Goal: Contribute content: Contribute content

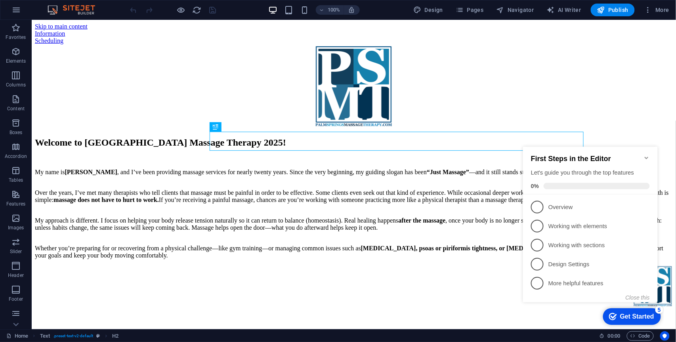
click at [646, 156] on icon "Minimize checklist" at bounding box center [646, 157] width 4 height 2
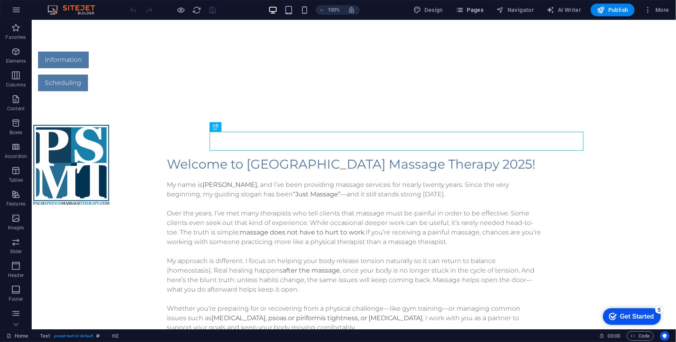
click at [474, 10] on span "Pages" at bounding box center [470, 10] width 28 height 8
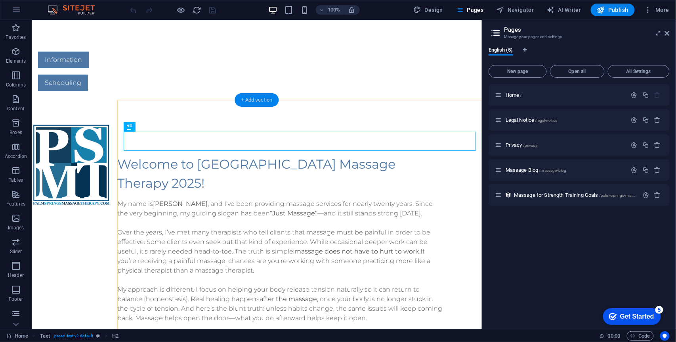
click at [245, 102] on div "+ Add section" at bounding box center [257, 99] width 44 height 13
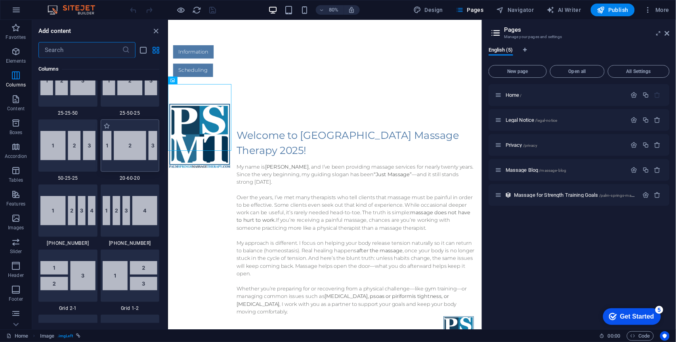
scroll to position [802, 0]
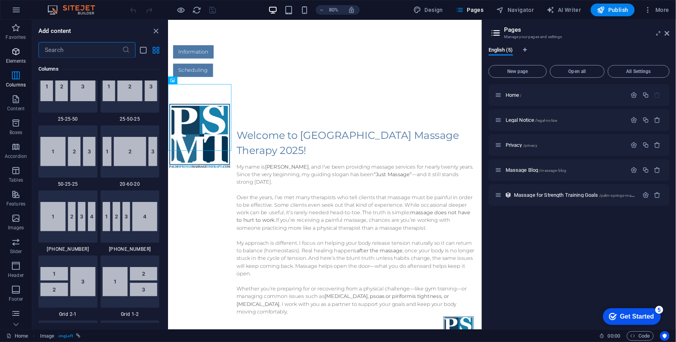
click at [13, 47] on icon "button" at bounding box center [16, 52] width 10 height 10
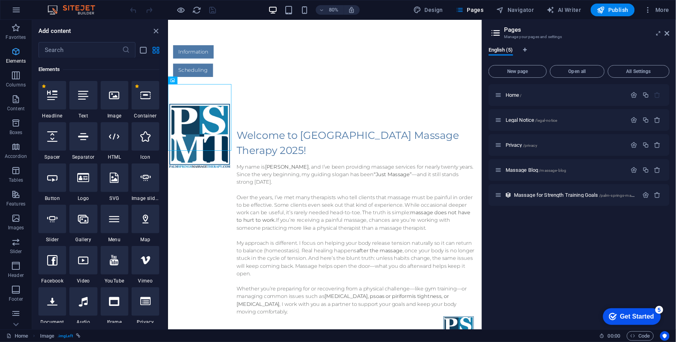
scroll to position [84, 0]
click at [82, 138] on icon at bounding box center [83, 136] width 10 height 10
select select "%"
select select "px"
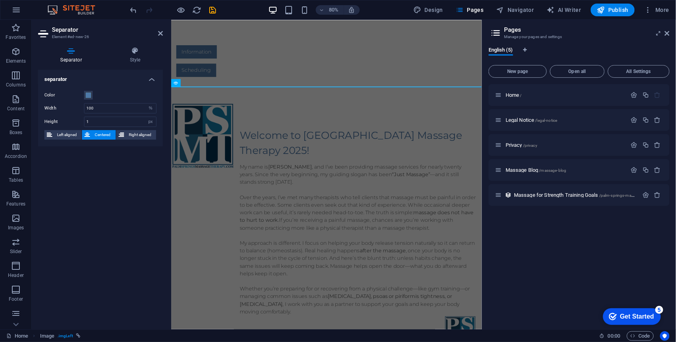
click at [82, 138] on button "Left aligned" at bounding box center [62, 135] width 37 height 10
click at [101, 136] on span "Centered" at bounding box center [102, 135] width 21 height 10
click at [136, 50] on icon at bounding box center [134, 51] width 55 height 8
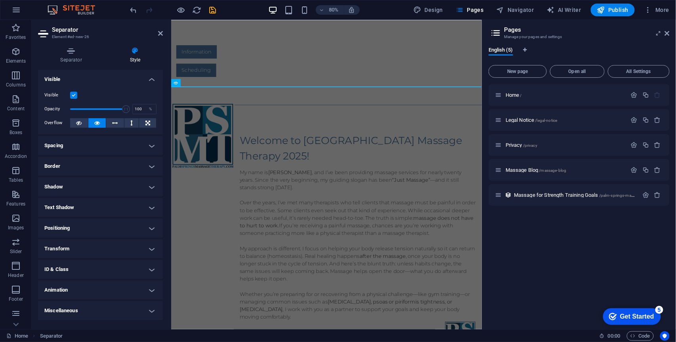
click at [146, 166] on h4 "Border" at bounding box center [100, 166] width 125 height 19
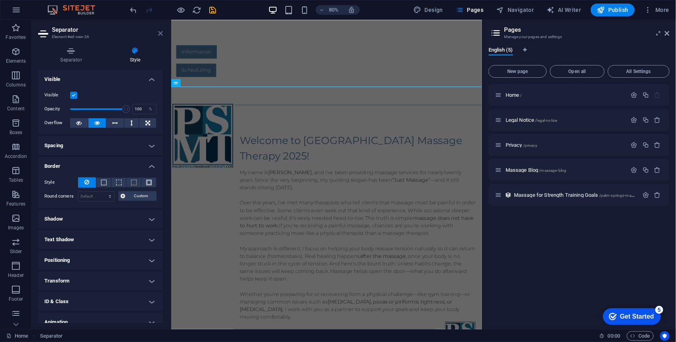
click at [160, 36] on link at bounding box center [160, 33] width 5 height 7
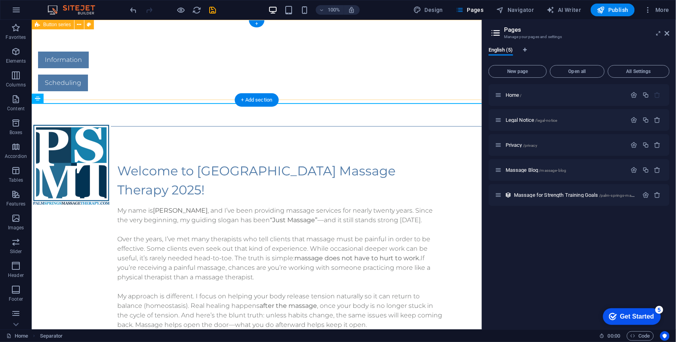
click at [214, 91] on div "Information Scheduling" at bounding box center [256, 70] width 450 height 103
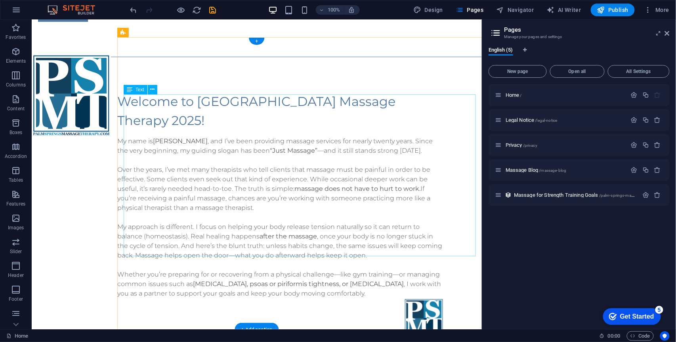
scroll to position [0, 0]
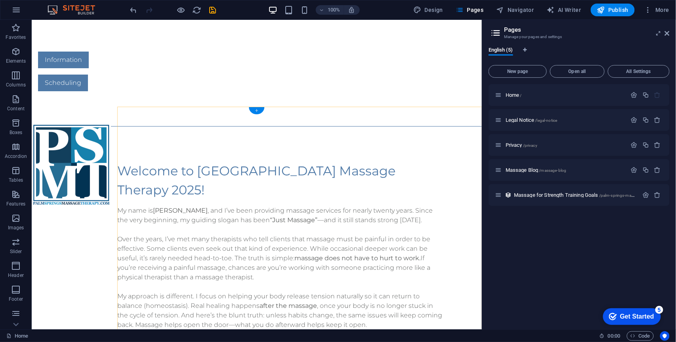
click at [257, 111] on div "+" at bounding box center [256, 110] width 15 height 7
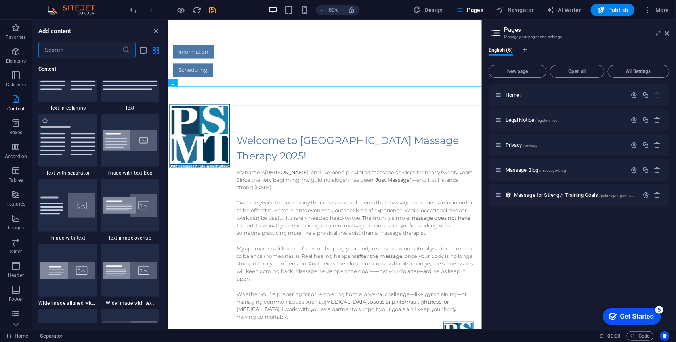
scroll to position [1422, 0]
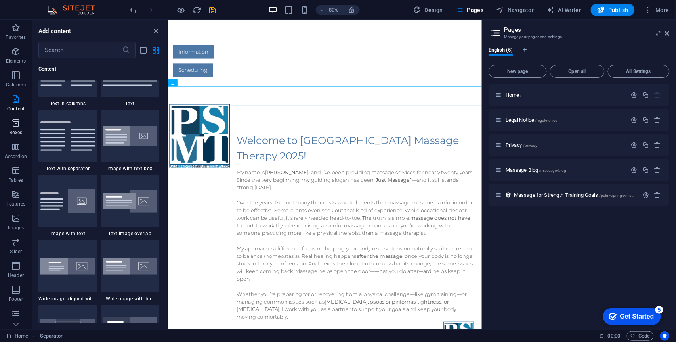
click at [17, 132] on p "Boxes" at bounding box center [16, 132] width 13 height 6
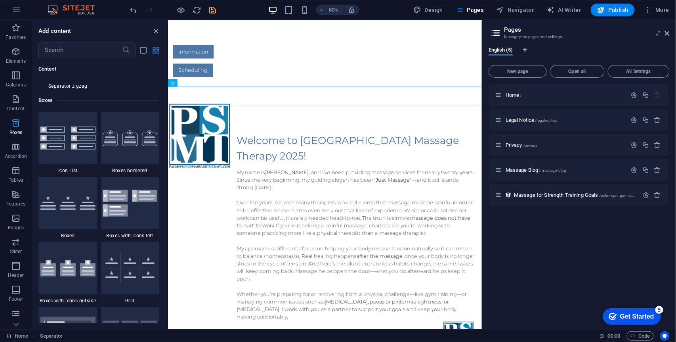
scroll to position [2186, 0]
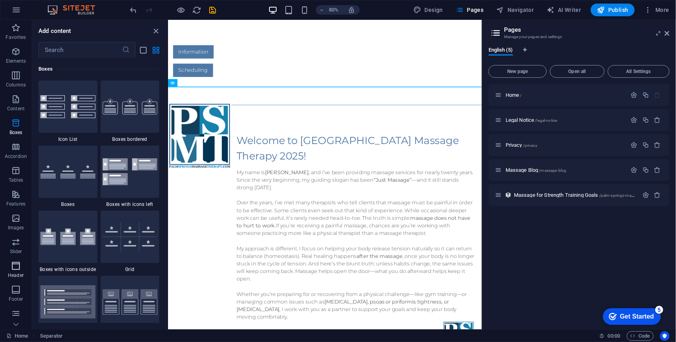
click at [17, 264] on icon "button" at bounding box center [16, 266] width 10 height 10
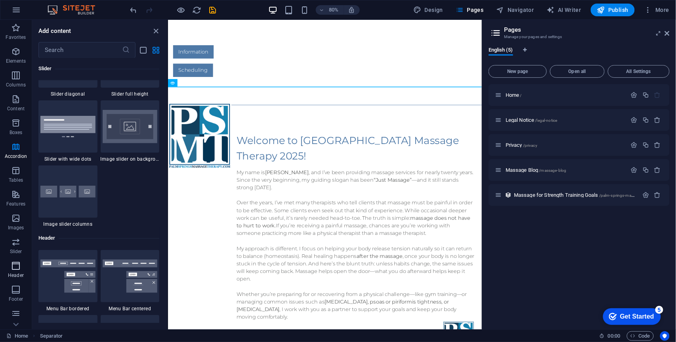
scroll to position [4772, 0]
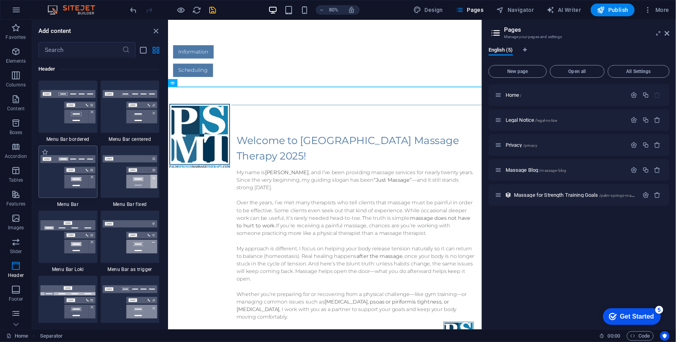
click at [73, 189] on div at bounding box center [67, 171] width 59 height 52
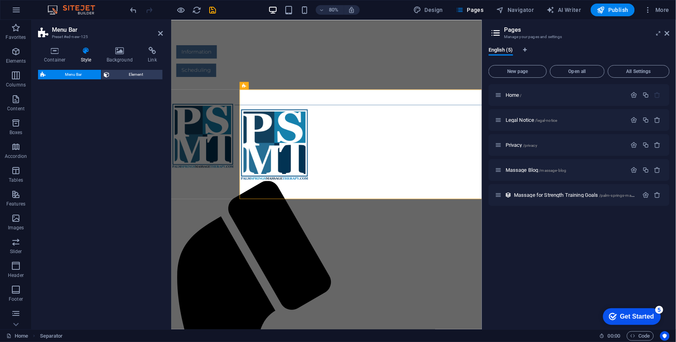
select select "rem"
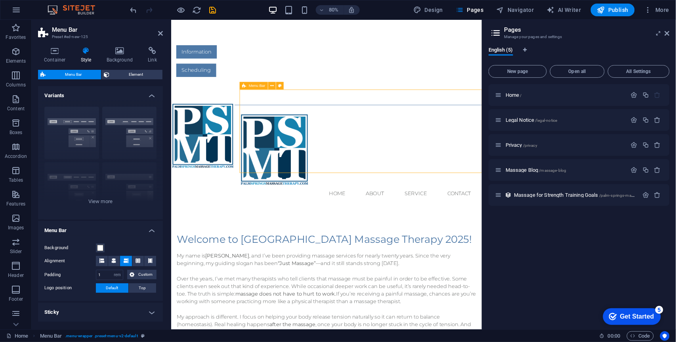
drag, startPoint x: 401, startPoint y: 131, endPoint x: 380, endPoint y: 123, distance: 22.2
click at [380, 129] on div "Menu Home About Service Contact" at bounding box center [365, 190] width 388 height 123
click at [393, 137] on div "Menu Home About Service Contact" at bounding box center [365, 190] width 388 height 123
click at [411, 140] on div "Menu Home About Service Contact" at bounding box center [365, 190] width 388 height 123
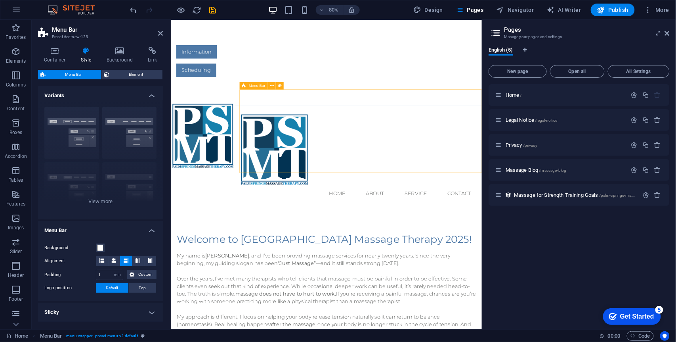
click at [411, 140] on div "Menu Home About Service Contact" at bounding box center [365, 190] width 388 height 123
click at [273, 87] on icon at bounding box center [272, 85] width 4 height 7
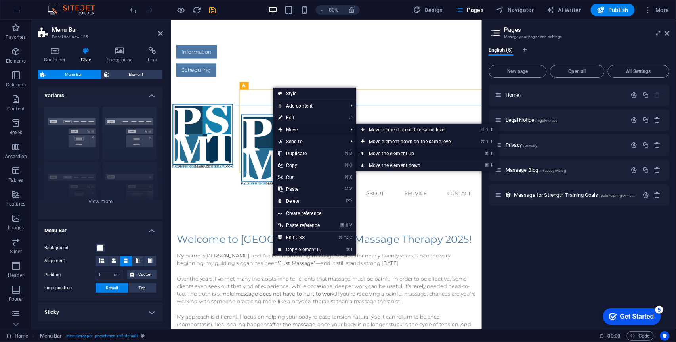
click at [380, 153] on link "⌘ ⬆ Move the element up" at bounding box center [412, 153] width 112 height 12
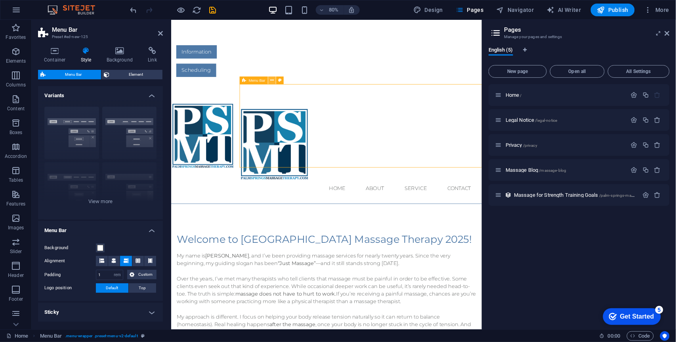
click at [272, 83] on icon at bounding box center [272, 80] width 4 height 7
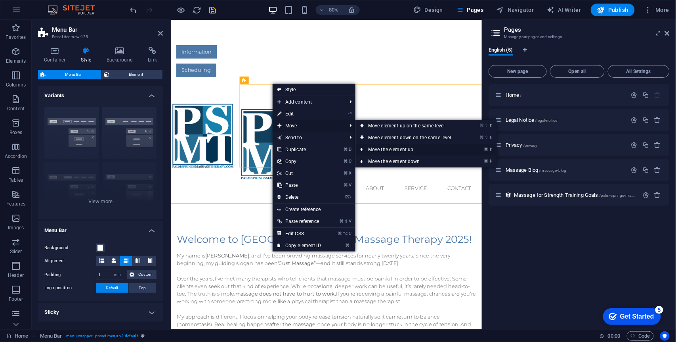
click at [375, 147] on link "⌘ ⬆ Move the element up" at bounding box center [411, 149] width 112 height 12
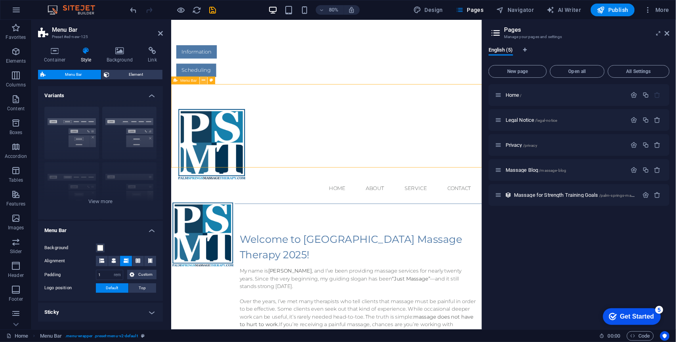
click at [204, 80] on icon at bounding box center [204, 80] width 4 height 7
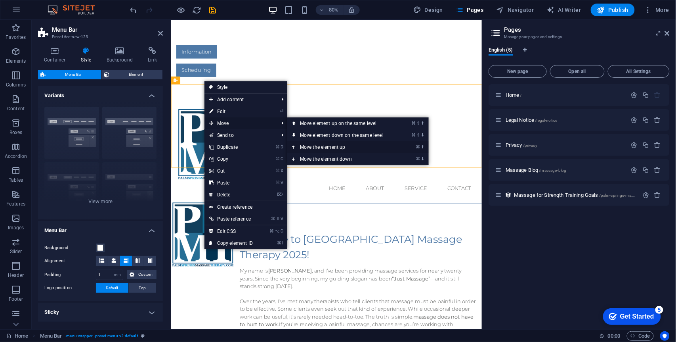
click at [312, 146] on link "⌘ ⬆ Move the element up" at bounding box center [343, 147] width 112 height 12
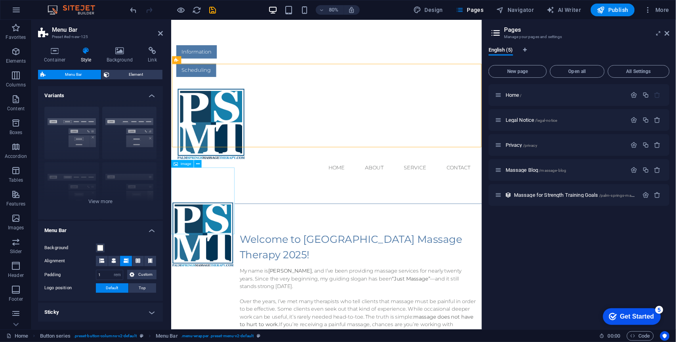
click at [231, 246] on figure at bounding box center [210, 287] width 79 height 83
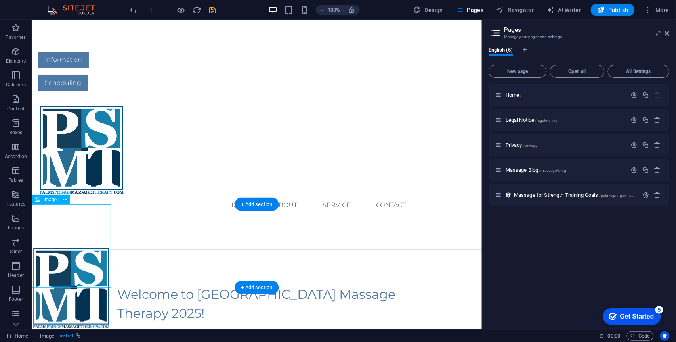
click at [89, 246] on figure at bounding box center [70, 287] width 79 height 83
select select "px"
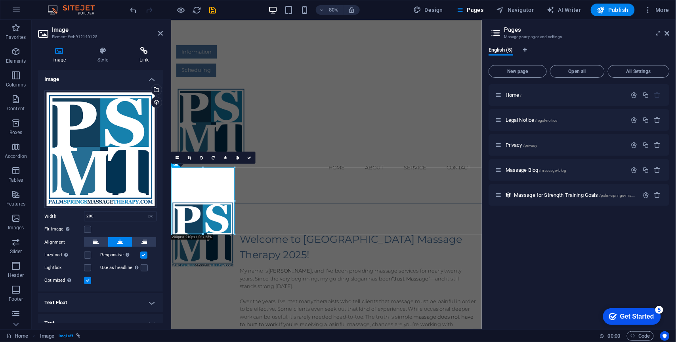
click at [143, 48] on icon at bounding box center [144, 51] width 37 height 8
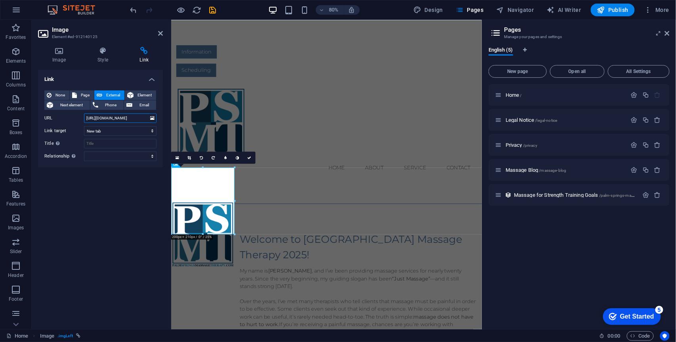
click at [99, 120] on input "[URL][DOMAIN_NAME]" at bounding box center [120, 118] width 73 height 10
click at [163, 34] on aside "Image Element #ed-912140125 Image Style Link Image Drag files here, click to ch…" at bounding box center [101, 174] width 139 height 309
click at [162, 34] on icon at bounding box center [160, 33] width 5 height 6
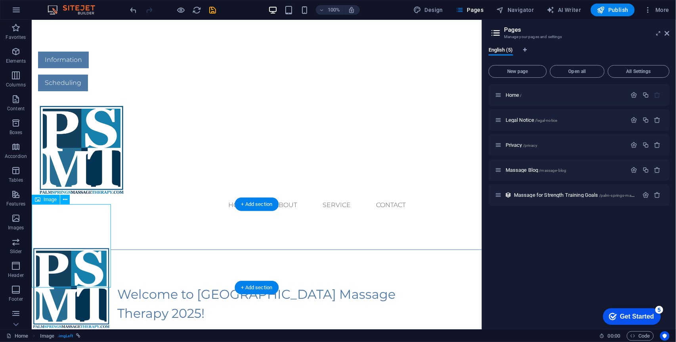
click at [91, 246] on figure at bounding box center [70, 287] width 79 height 83
click at [64, 200] on icon at bounding box center [65, 199] width 4 height 8
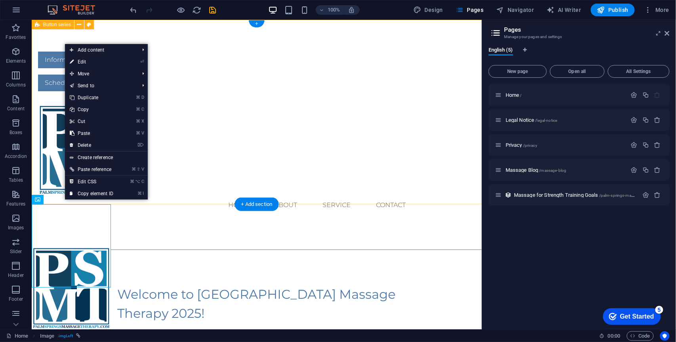
click at [86, 122] on link "⌘ X Cut" at bounding box center [91, 121] width 53 height 12
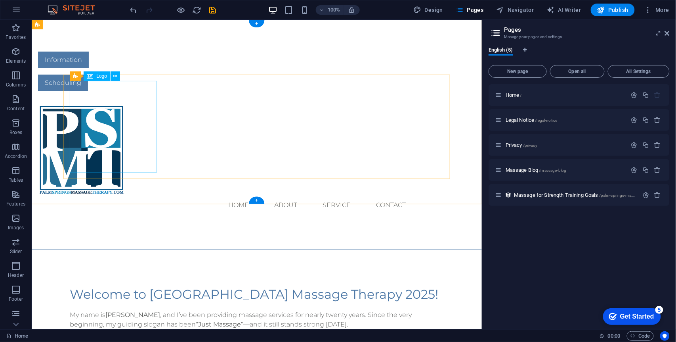
click at [136, 124] on div at bounding box center [225, 149] width 374 height 92
click at [117, 78] on icon at bounding box center [115, 76] width 4 height 8
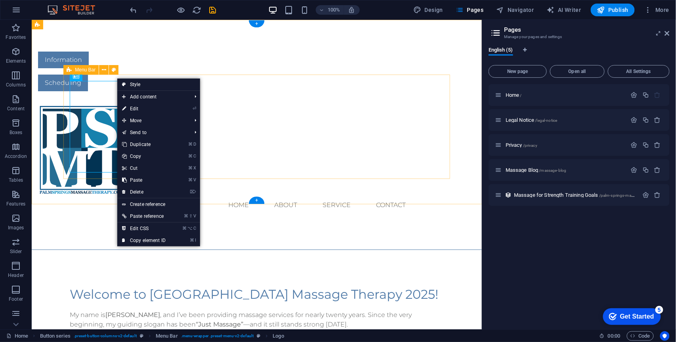
click at [134, 111] on link "⏎ Edit" at bounding box center [143, 109] width 53 height 12
select select "px"
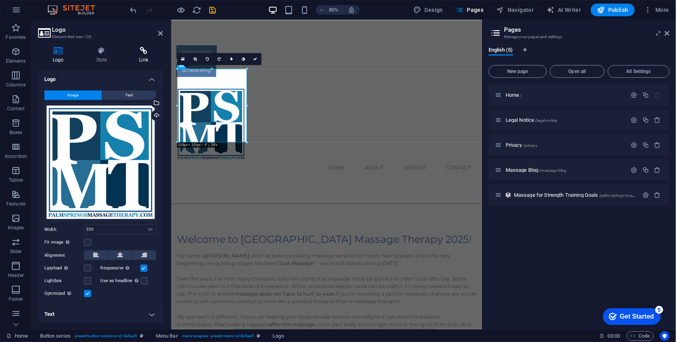
drag, startPoint x: 161, startPoint y: 32, endPoint x: 141, endPoint y: 55, distance: 31.2
click at [141, 55] on h4 "Link" at bounding box center [143, 55] width 38 height 17
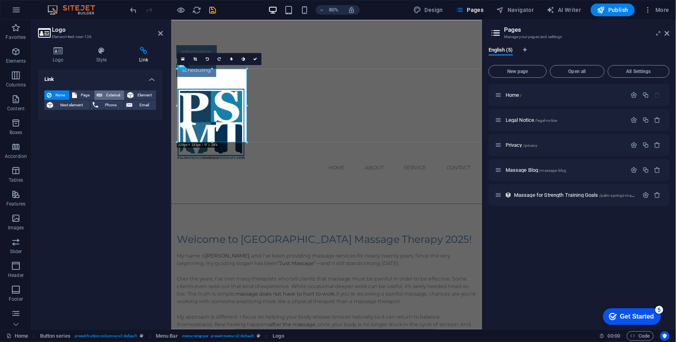
drag, startPoint x: 141, startPoint y: 55, endPoint x: 114, endPoint y: 95, distance: 47.4
click at [114, 95] on span "External" at bounding box center [113, 95] width 17 height 10
select select "blank"
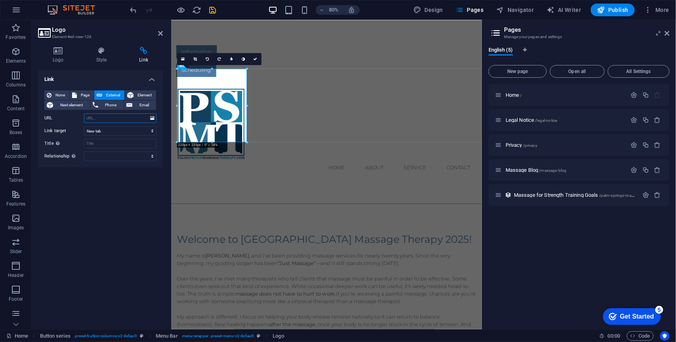
drag, startPoint x: 114, startPoint y: 95, endPoint x: 105, endPoint y: 117, distance: 24.4
click at [105, 117] on input "URL" at bounding box center [120, 118] width 73 height 10
paste input "[URL][DOMAIN_NAME]"
type input "[URL][DOMAIN_NAME]"
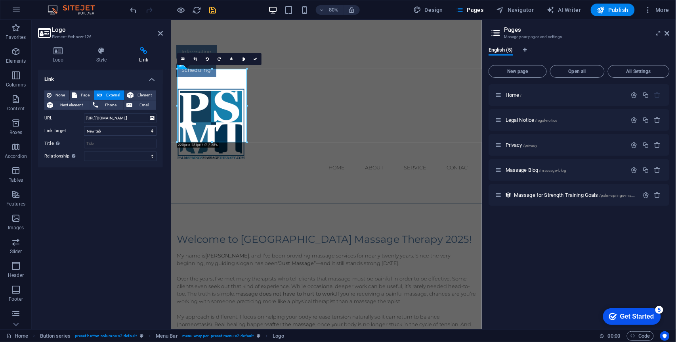
click at [215, 11] on icon "save" at bounding box center [212, 10] width 9 height 9
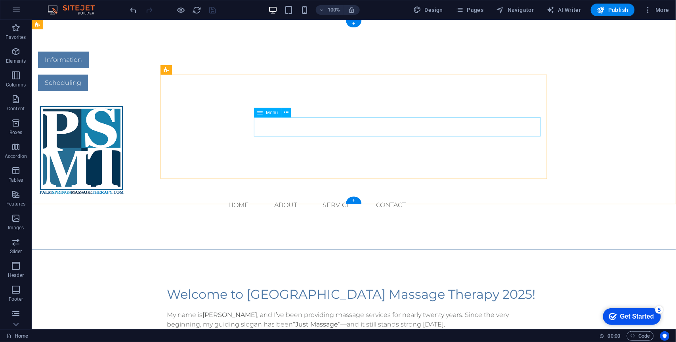
click at [371, 195] on nav "Home About Service Contact" at bounding box center [225, 204] width 374 height 19
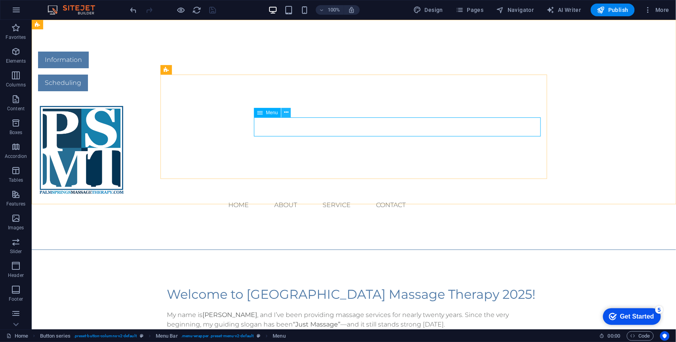
click at [288, 113] on button at bounding box center [286, 113] width 10 height 10
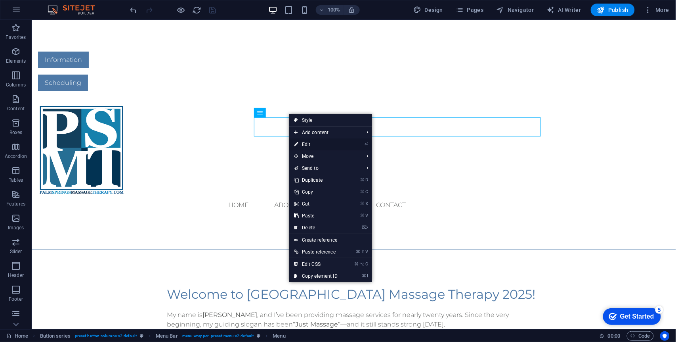
click at [307, 141] on link "⏎ Edit" at bounding box center [315, 144] width 53 height 12
select select
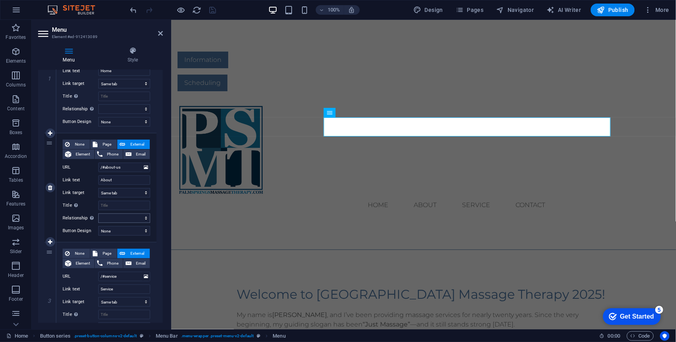
scroll to position [122, 0]
click at [121, 181] on input "About" at bounding box center [124, 179] width 52 height 10
click at [181, 183] on div "Information Scheduling Menu Home About Service Contact" at bounding box center [423, 132] width 505 height 226
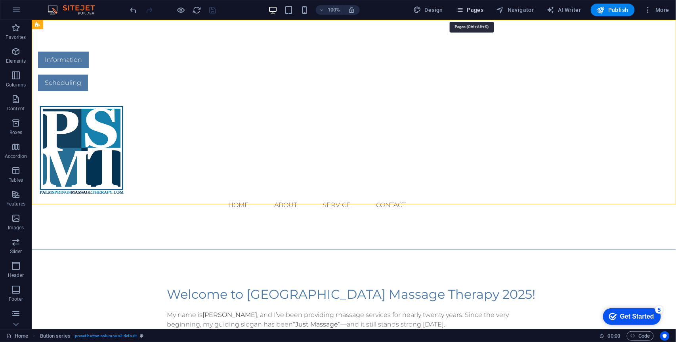
click at [482, 11] on span "Pages" at bounding box center [470, 10] width 28 height 8
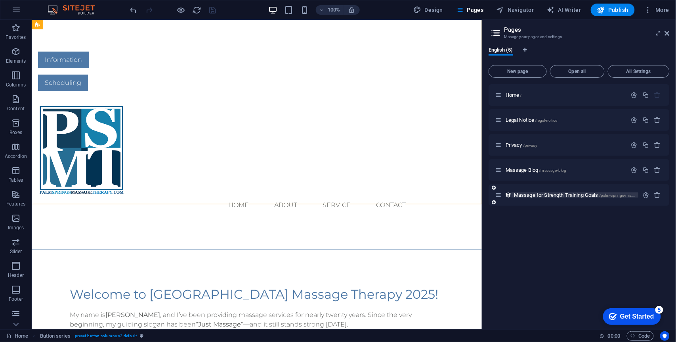
click at [537, 195] on span "Massage for Strength Training Goals /palm-springs-massage-therapy-massage-blog-…" at bounding box center [603, 195] width 178 height 6
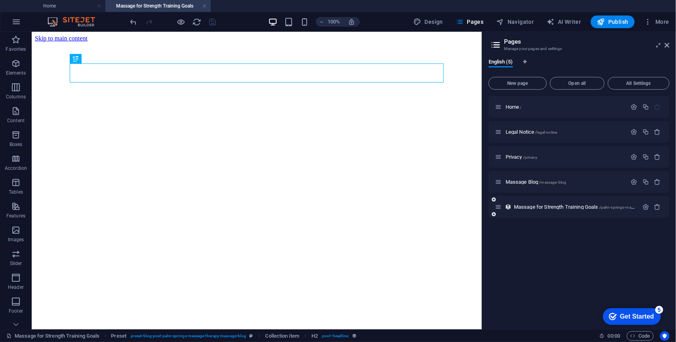
scroll to position [0, 0]
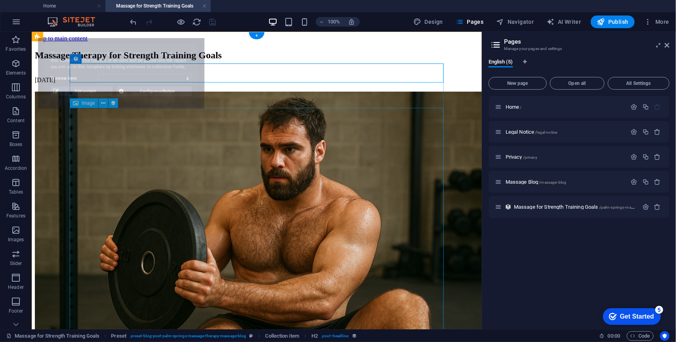
select select "68bc60a1631e05160f0dd24b"
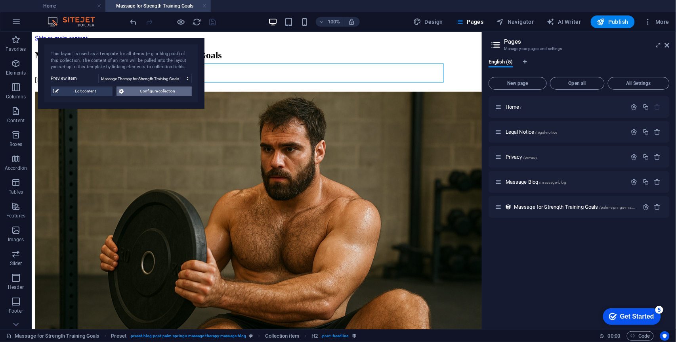
click at [157, 94] on span "Configure collection" at bounding box center [157, 91] width 63 height 10
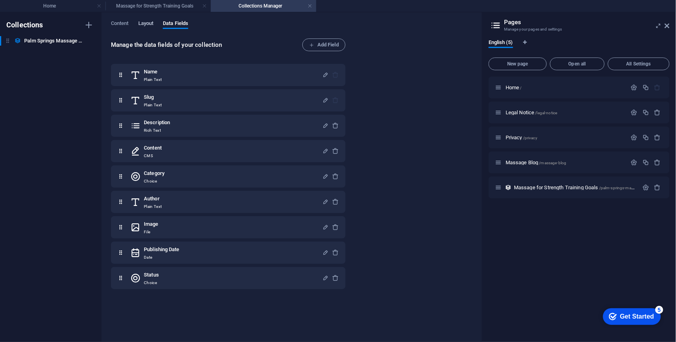
click at [151, 25] on span "Layout" at bounding box center [145, 24] width 15 height 11
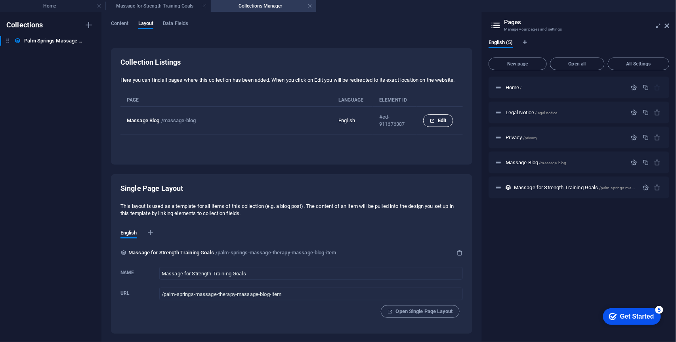
click at [429, 122] on button "Edit" at bounding box center [438, 120] width 30 height 13
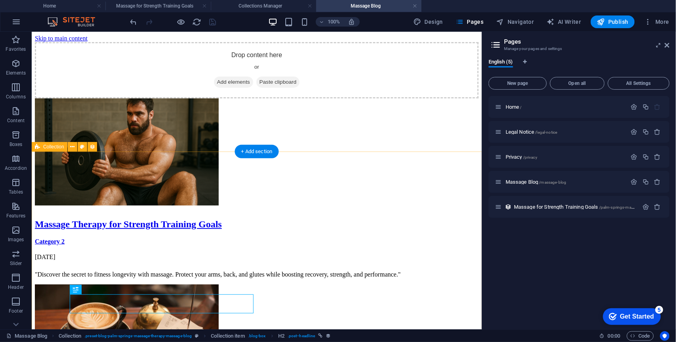
scroll to position [117, 0]
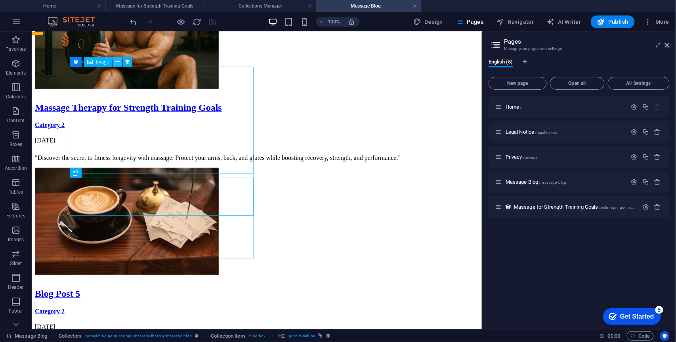
click at [116, 61] on icon at bounding box center [117, 62] width 4 height 8
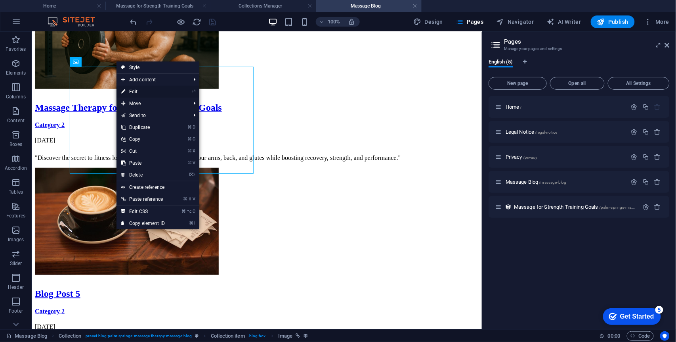
click at [133, 90] on link "⏎ Edit" at bounding box center [143, 92] width 53 height 12
select select "image"
select select "px"
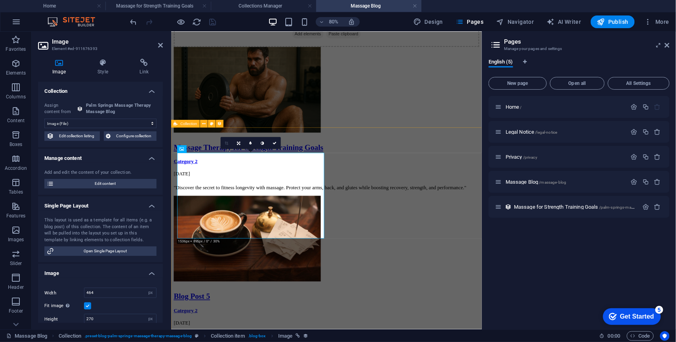
scroll to position [0, 0]
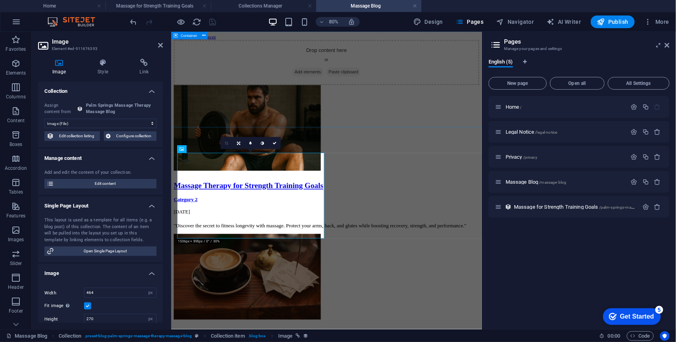
click at [345, 98] on div "Drop content here or Add elements Paste clipboard" at bounding box center [365, 70] width 382 height 56
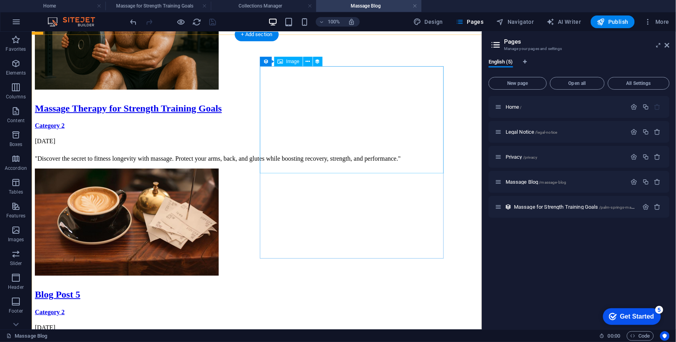
scroll to position [119, 0]
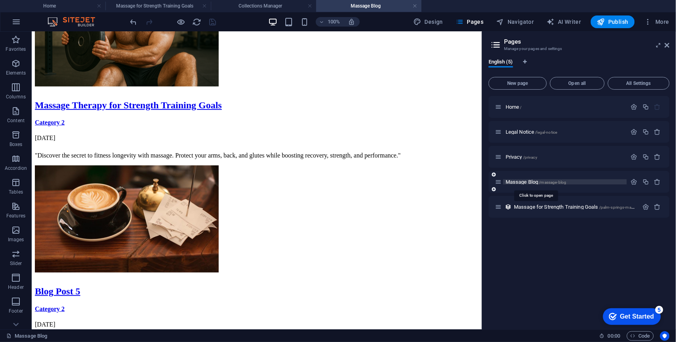
click at [520, 182] on span "Massage Blog /massage-blog" at bounding box center [536, 182] width 61 height 6
click at [636, 183] on icon "button" at bounding box center [634, 181] width 7 height 7
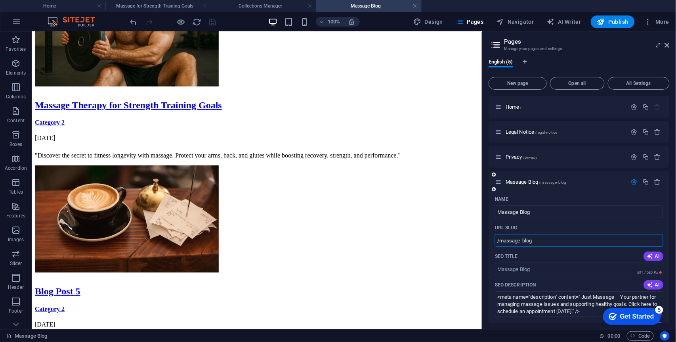
drag, startPoint x: 537, startPoint y: 241, endPoint x: 495, endPoint y: 241, distance: 42.0
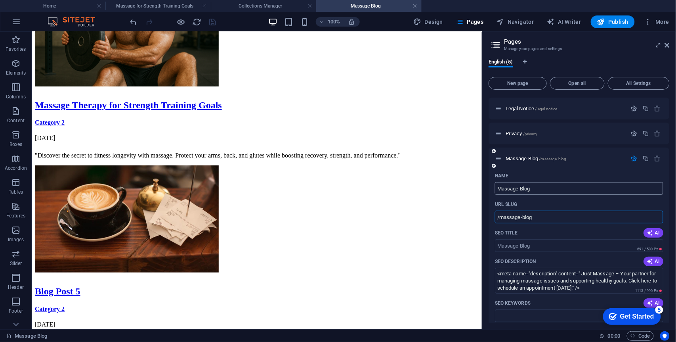
scroll to position [0, 0]
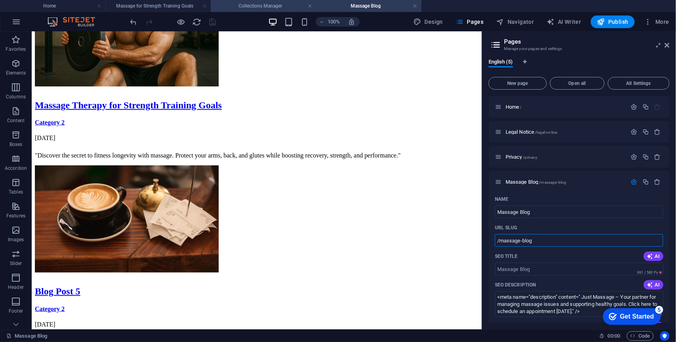
click at [257, 9] on h4 "Collections Manager" at bounding box center [263, 6] width 105 height 9
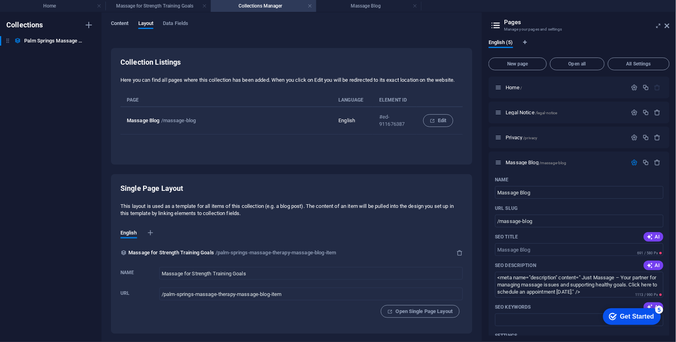
click at [119, 23] on span "Content" at bounding box center [120, 24] width 18 height 11
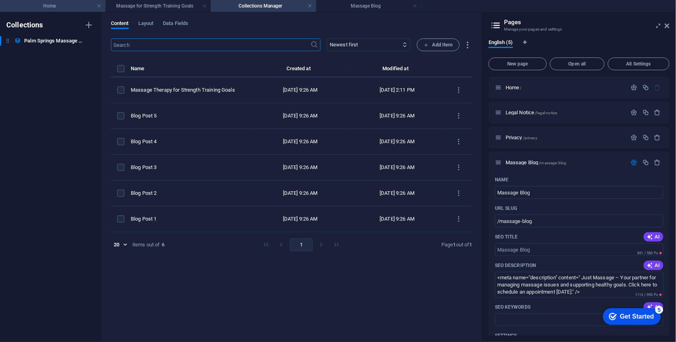
click at [59, 9] on h4 "Home" at bounding box center [52, 6] width 105 height 9
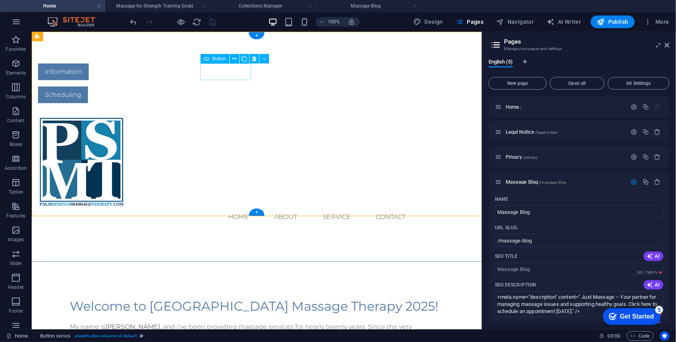
click at [223, 76] on div "Information" at bounding box center [225, 71] width 374 height 17
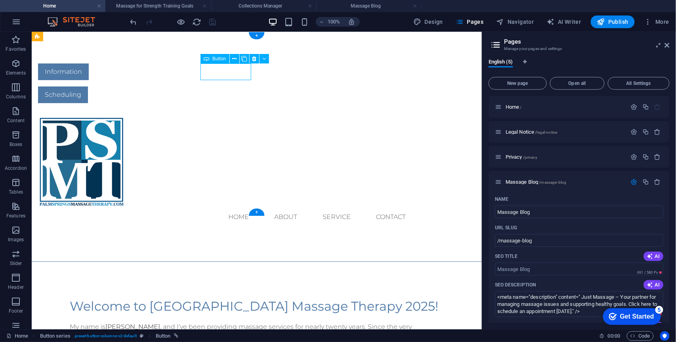
click at [223, 76] on div "Information" at bounding box center [225, 71] width 374 height 17
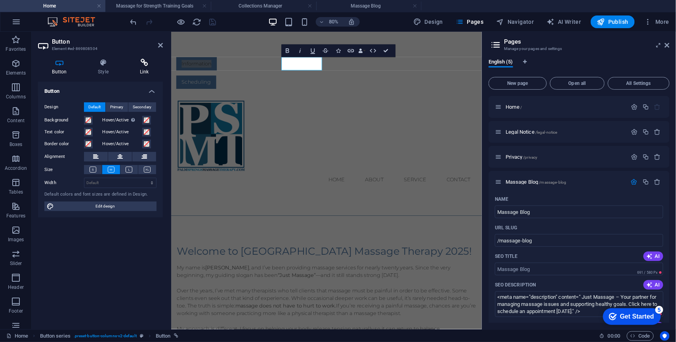
click at [151, 67] on h4 "Link" at bounding box center [144, 67] width 37 height 17
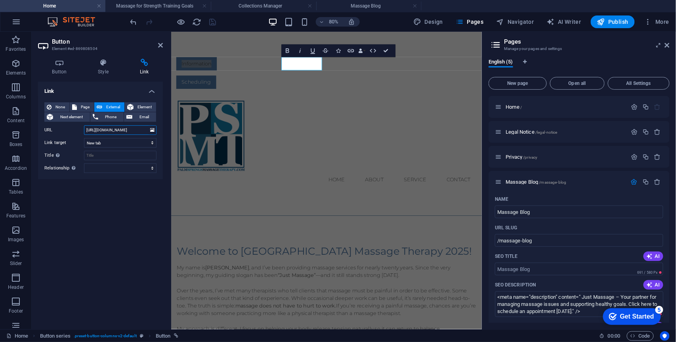
click at [130, 128] on input "[URL][DOMAIN_NAME]" at bounding box center [120, 130] width 73 height 10
click at [126, 130] on input "[URL][DOMAIN_NAME]" at bounding box center [120, 130] width 73 height 10
click at [127, 129] on input "[URL][DOMAIN_NAME]" at bounding box center [120, 130] width 73 height 10
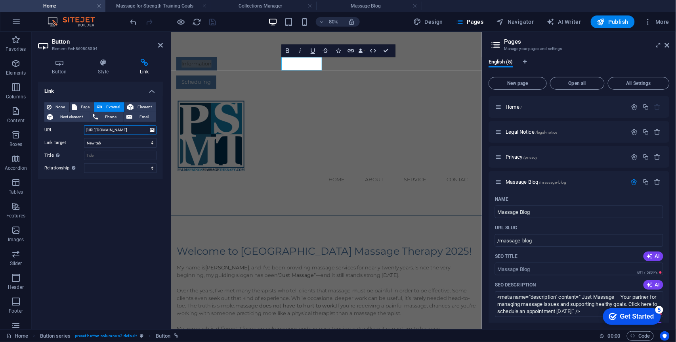
click at [125, 132] on input "[URL][DOMAIN_NAME]" at bounding box center [120, 130] width 73 height 10
click at [126, 131] on input "[URL][DOMAIN_NAME]" at bounding box center [120, 130] width 73 height 10
click at [125, 131] on input "[URL][DOMAIN_NAME]" at bounding box center [120, 130] width 73 height 10
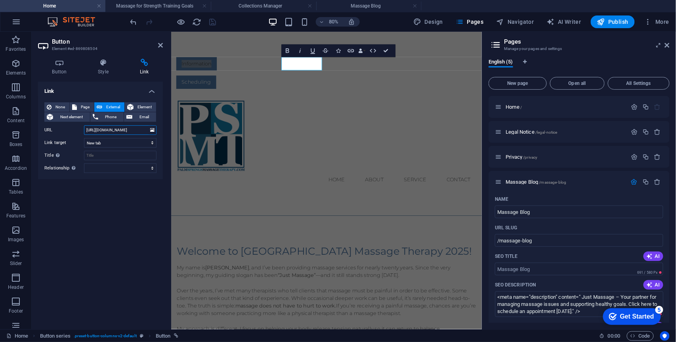
click at [125, 131] on input "[URL][DOMAIN_NAME]" at bounding box center [120, 130] width 73 height 10
click at [126, 131] on input "[URL][DOMAIN_NAME]" at bounding box center [120, 130] width 73 height 10
click at [302, 149] on div "Menu Home About Service Contact" at bounding box center [364, 170] width 387 height 123
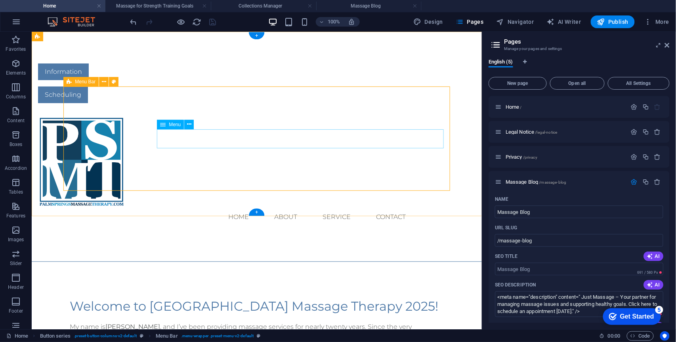
click at [364, 207] on nav "Home About Service Contact" at bounding box center [225, 216] width 374 height 19
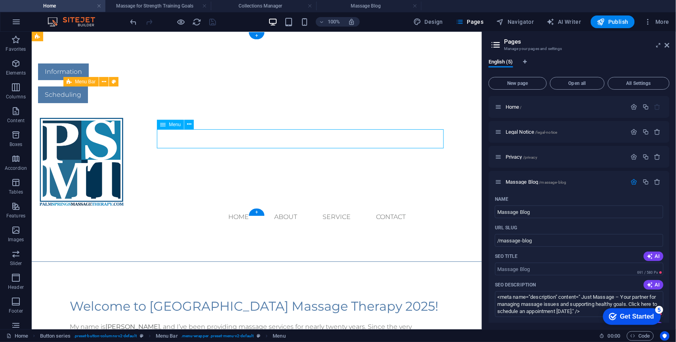
click at [364, 207] on nav "Home About Service Contact" at bounding box center [225, 216] width 374 height 19
select select
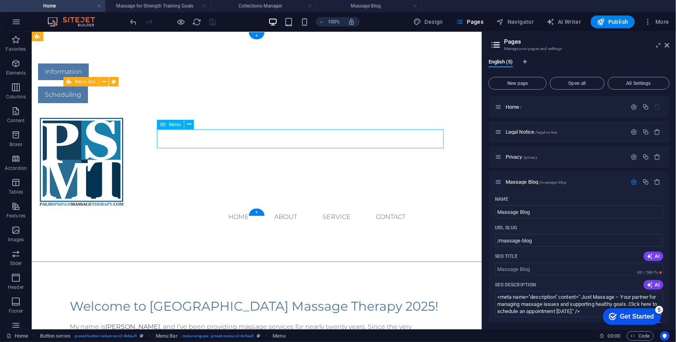
select select
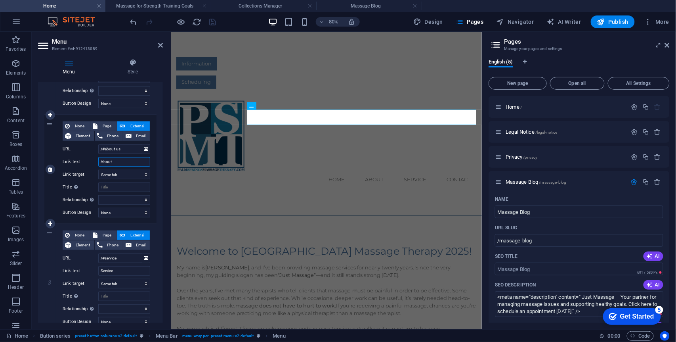
scroll to position [154, 0]
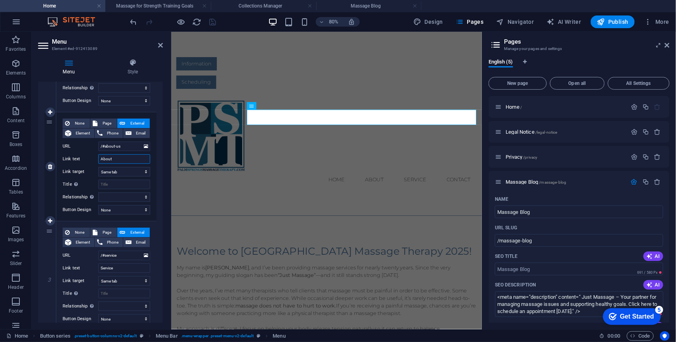
drag, startPoint x: 119, startPoint y: 161, endPoint x: 100, endPoint y: 157, distance: 19.4
click at [100, 157] on input "About" at bounding box center [124, 159] width 52 height 10
type input "Scheduling"
select select
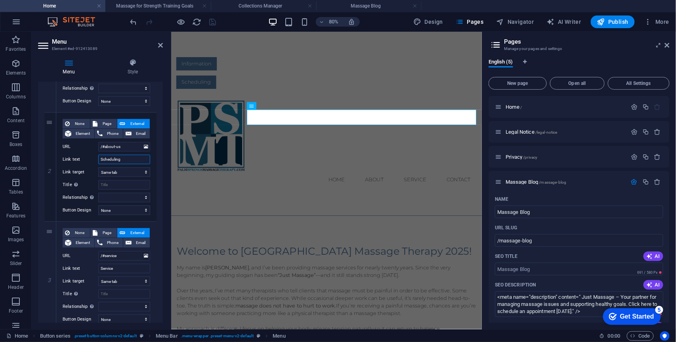
select select
type input "Scheduling"
click at [125, 147] on input "/#about-us" at bounding box center [124, 147] width 52 height 10
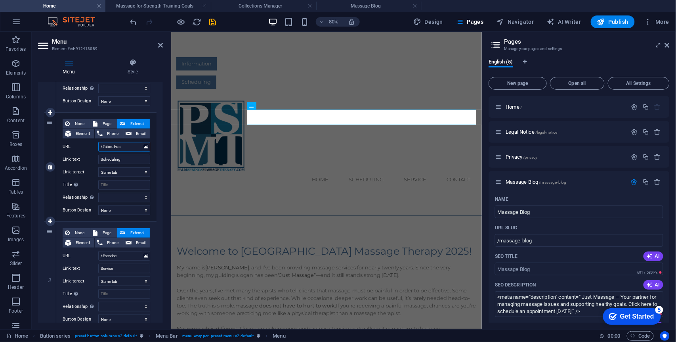
click at [125, 147] on input "/#about-us" at bounding box center [124, 147] width 52 height 10
paste input "[URL][DOMAIN_NAME]"
type input "[URL][DOMAIN_NAME]"
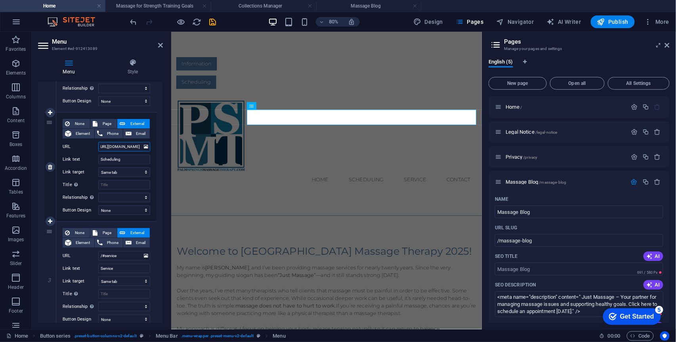
select select
type input "[URL][DOMAIN_NAME]"
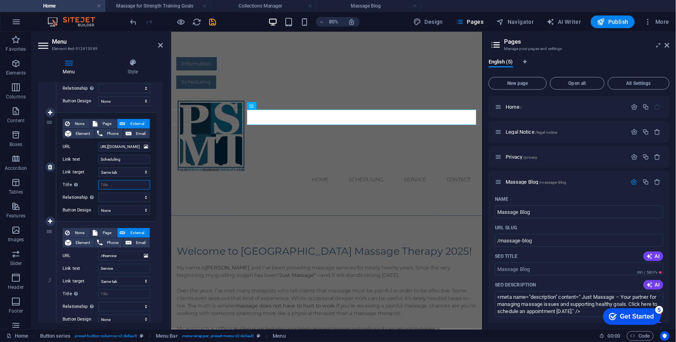
scroll to position [0, 0]
click at [125, 186] on input "Title Additional link description, should not be the same as the link text. The…" at bounding box center [124, 185] width 52 height 10
type input "For information and S"
select select
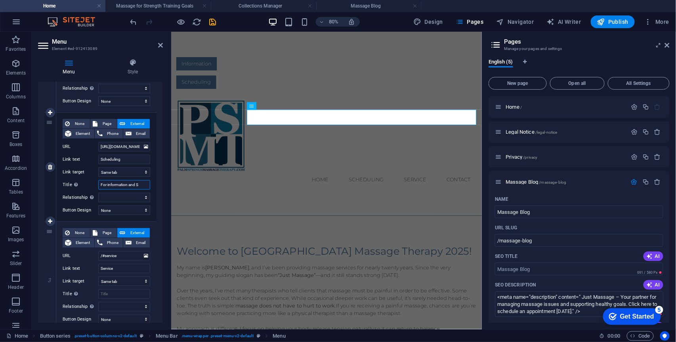
select select
type input "For information and Scheuling"
select select
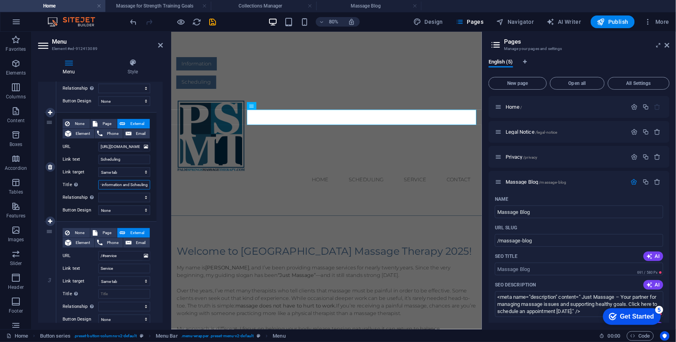
select select
click at [139, 186] on input "For information and Scheuling" at bounding box center [124, 185] width 52 height 10
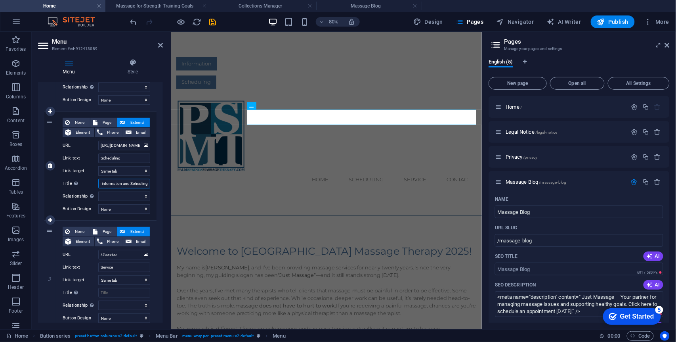
click at [132, 184] on input "For information and Scheuling" at bounding box center [124, 184] width 52 height 10
click at [135, 183] on input "For information and Scheuling" at bounding box center [124, 184] width 52 height 10
type input "For information and Scheduling"
select select
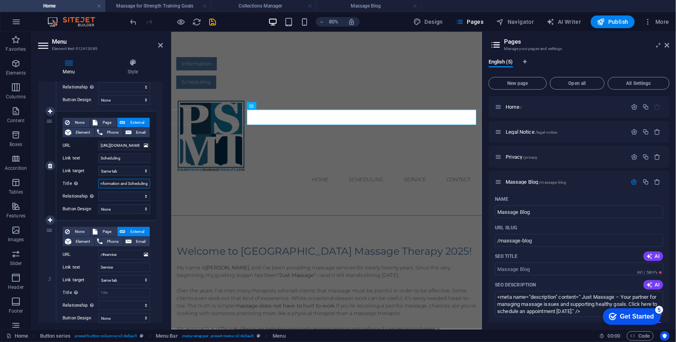
select select
drag, startPoint x: 127, startPoint y: 183, endPoint x: 121, endPoint y: 184, distance: 5.6
click at [121, 184] on input "For information and Scheduling" at bounding box center [124, 184] width 52 height 10
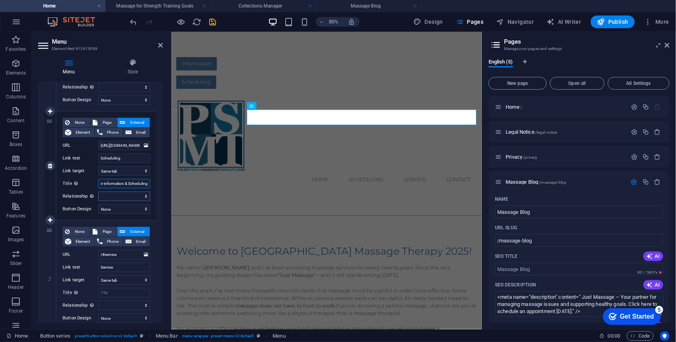
type input "For information & Scheduling"
select select
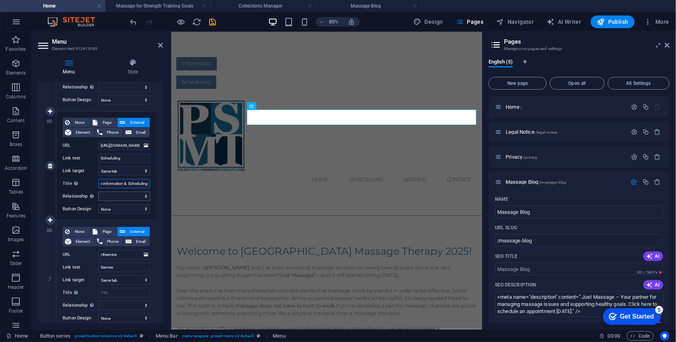
type input "For information & Scheduling"
select select
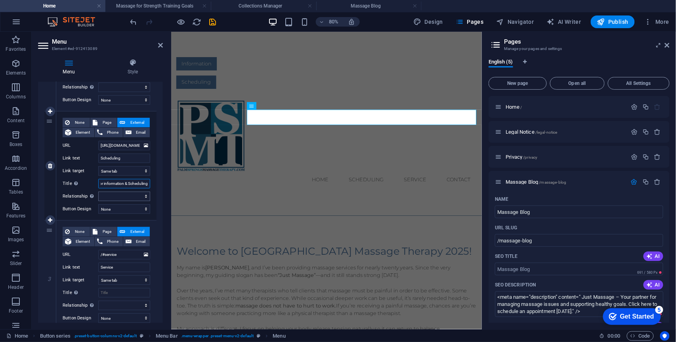
drag, startPoint x: 104, startPoint y: 184, endPoint x: 112, endPoint y: 191, distance: 10.4
click at [105, 184] on input "For information & Scheduling" at bounding box center [124, 184] width 52 height 10
type input "nformation & Scheduling"
select select
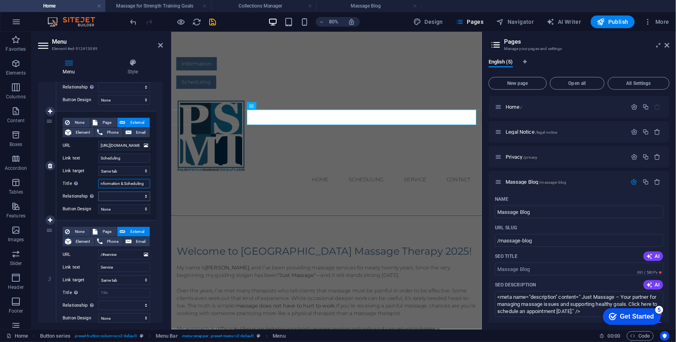
select select
type input "Information & Scheduling"
select select
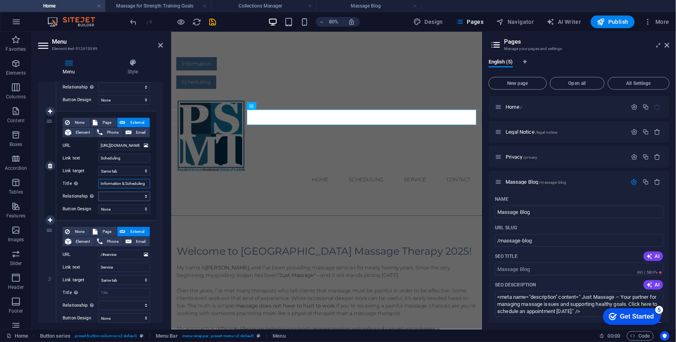
select select
type input "Information & Scheduling"
click at [144, 197] on select "alternate author bookmark external help license next nofollow noreferrer noopen…" at bounding box center [124, 196] width 52 height 10
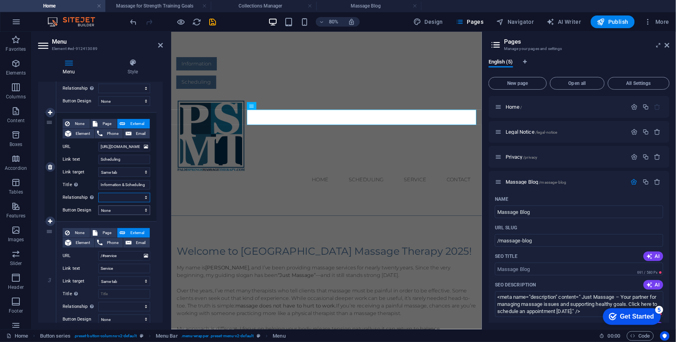
scroll to position [154, 0]
click at [145, 210] on select "None Default Primary Secondary" at bounding box center [124, 209] width 52 height 10
select select "primary"
click at [98, 204] on select "None Default Primary Secondary" at bounding box center [124, 209] width 52 height 10
select select
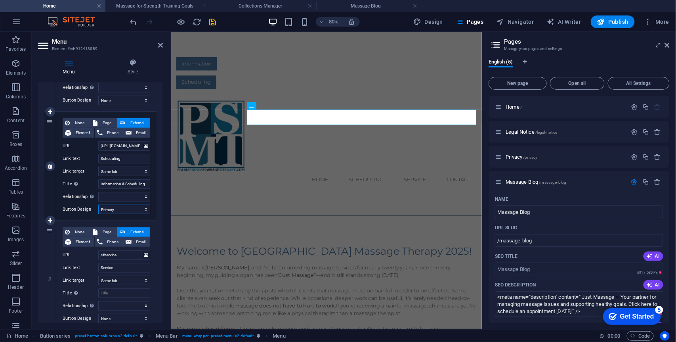
select select
click at [145, 208] on select "None Default Primary Secondary" at bounding box center [124, 209] width 52 height 10
select select "secondary"
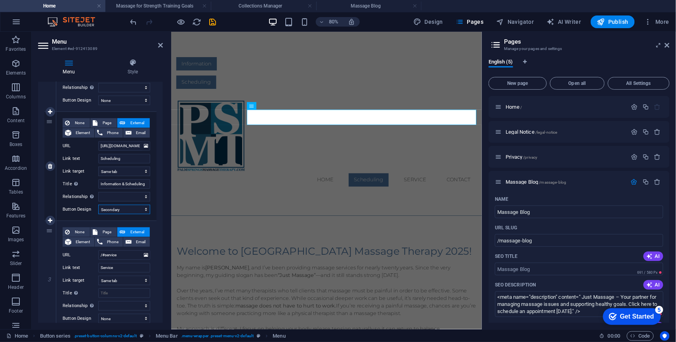
click at [98, 204] on select "None Default Primary Secondary" at bounding box center [124, 209] width 52 height 10
select select
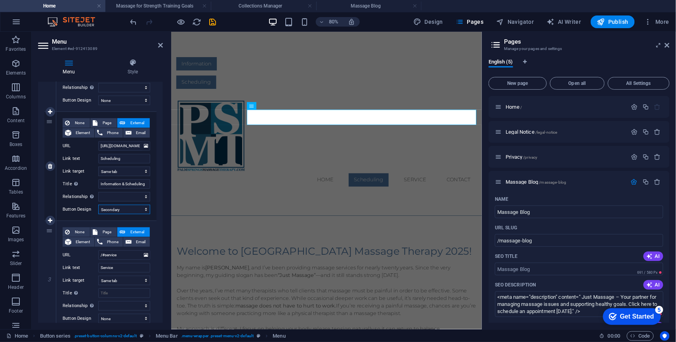
click at [138, 208] on select "None Default Primary Secondary" at bounding box center [124, 209] width 52 height 10
select select "default"
click at [98, 204] on select "None Default Primary Secondary" at bounding box center [124, 209] width 52 height 10
select select
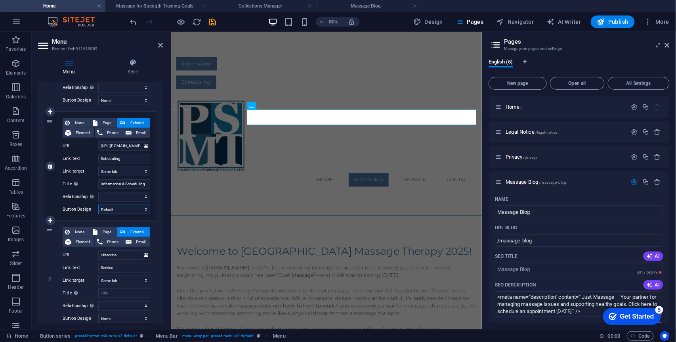
select select
click at [142, 209] on select "None Default Primary Secondary" at bounding box center [124, 209] width 52 height 10
select select
click at [98, 204] on select "None Default Primary Secondary" at bounding box center [124, 209] width 52 height 10
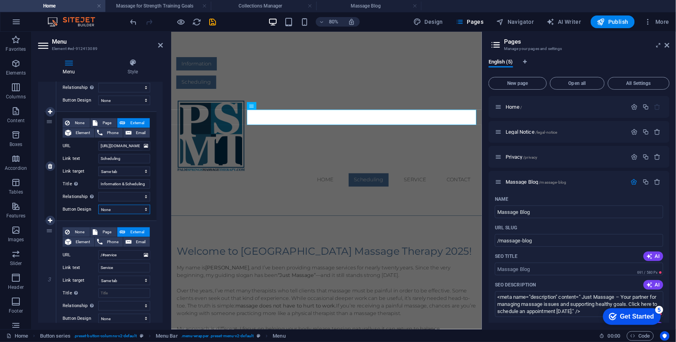
select select
click at [468, 207] on nav "Home Scheduling Service Contact" at bounding box center [364, 216] width 374 height 19
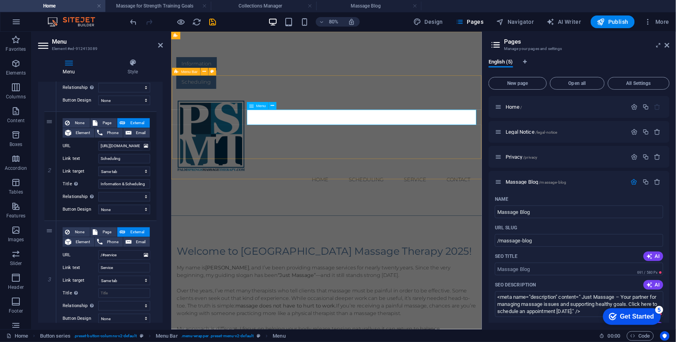
click at [468, 207] on nav "Home Scheduling Service Contact" at bounding box center [364, 216] width 374 height 19
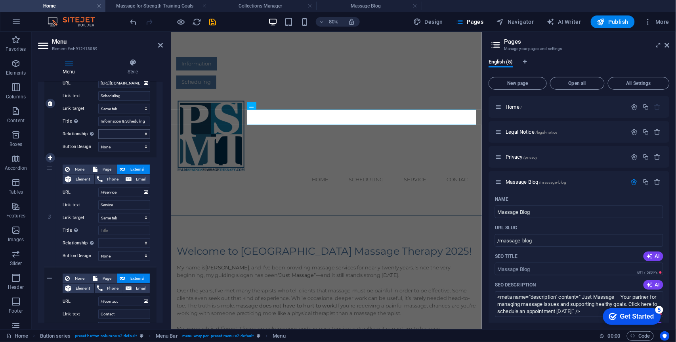
scroll to position [292, 0]
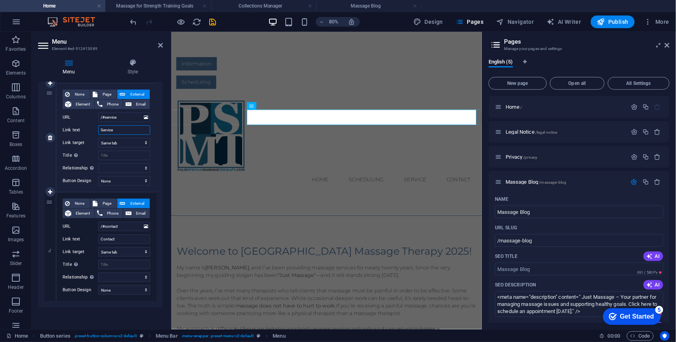
drag, startPoint x: 120, startPoint y: 128, endPoint x: 93, endPoint y: 129, distance: 27.7
click at [93, 129] on div "Link text Service" at bounding box center [107, 130] width 88 height 10
type input "FaceBook"
select select
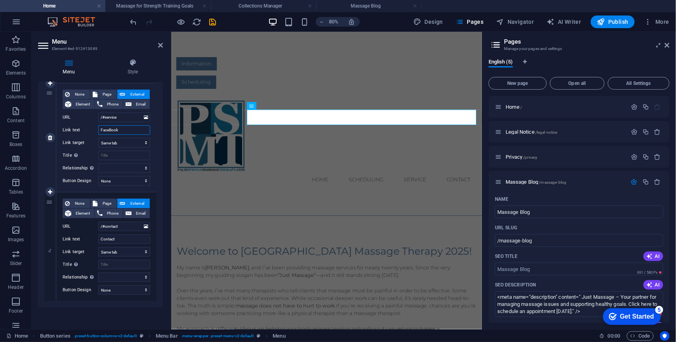
select select
type input "FaceBook"
click at [157, 153] on div "1 None Page External Element Phone Email Page Home Legal Notice Privacy Massage…" at bounding box center [100, 83] width 125 height 448
click at [462, 207] on nav "Home Scheduling FaceBook Contact" at bounding box center [364, 216] width 374 height 19
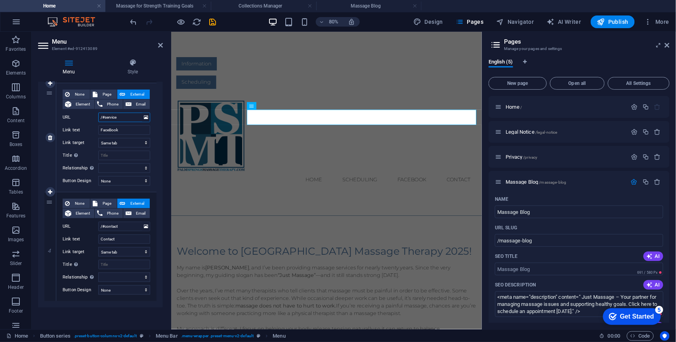
click at [121, 118] on input "/#service" at bounding box center [124, 118] width 52 height 10
click at [123, 117] on input "/#service" at bounding box center [124, 118] width 52 height 10
drag, startPoint x: 124, startPoint y: 116, endPoint x: 99, endPoint y: 116, distance: 25.4
click at [99, 116] on input "/#service" at bounding box center [124, 118] width 52 height 10
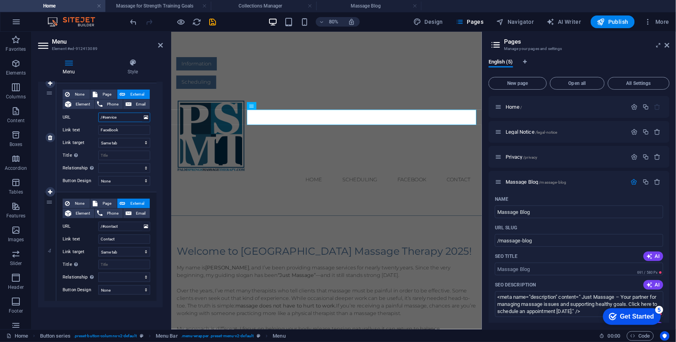
paste input "[URL][DOMAIN_NAME]"
type input "[URL][DOMAIN_NAME]"
select select
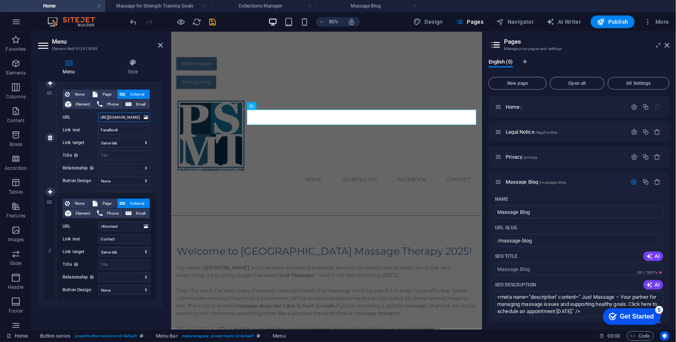
select select
type input "[URL][DOMAIN_NAME]"
click at [166, 162] on div "Menu Style Menu Auto Custom Create custom menu items for this menu. Recommended…" at bounding box center [101, 190] width 138 height 277
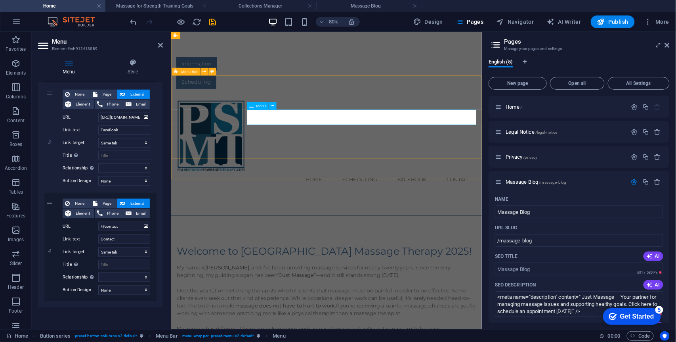
click at [532, 207] on nav "Home Scheduling FaceBook Contact" at bounding box center [364, 216] width 374 height 19
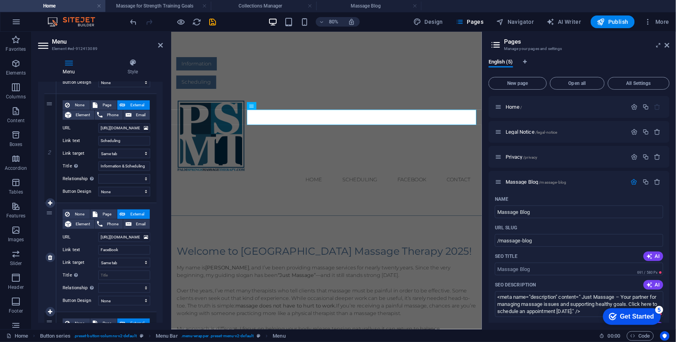
scroll to position [172, 0]
click at [120, 130] on input "[URL][DOMAIN_NAME]" at bounding box center [124, 129] width 52 height 10
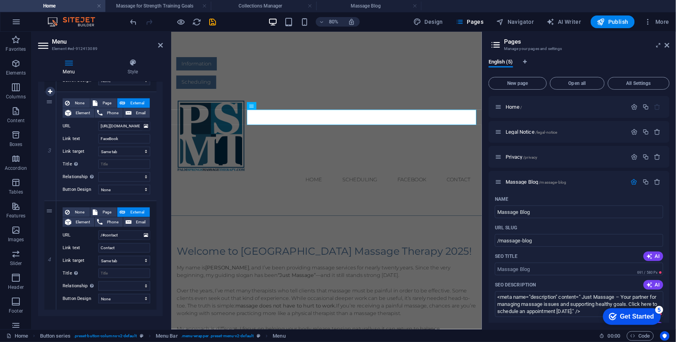
scroll to position [292, 0]
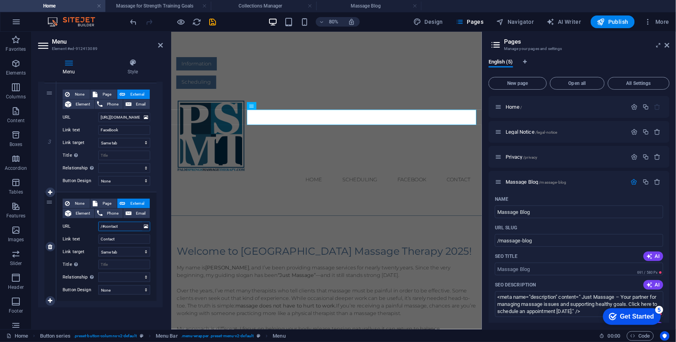
click at [120, 225] on input "/#contact" at bounding box center [124, 227] width 52 height 10
select select
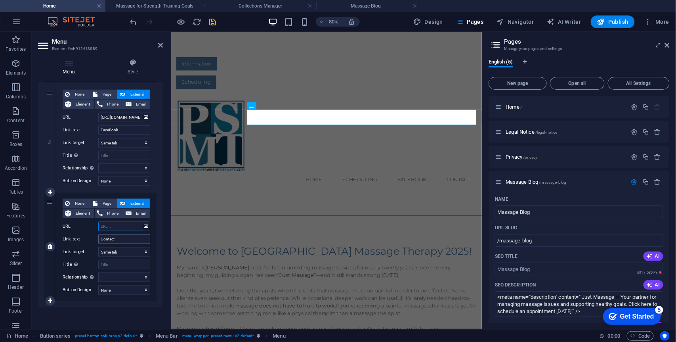
select select
paste input "[URL][DOMAIN_NAME]"
type input "[URL][DOMAIN_NAME]"
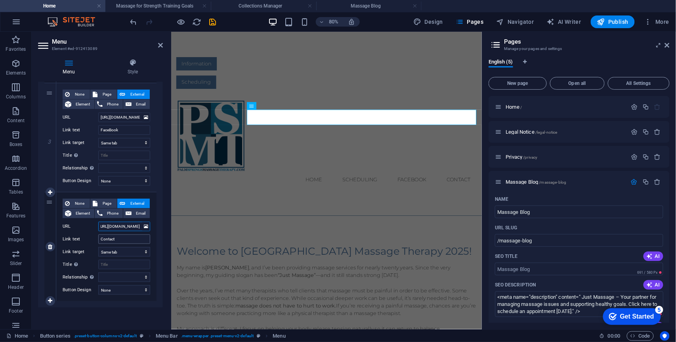
select select
type input "[URL][DOMAIN_NAME]"
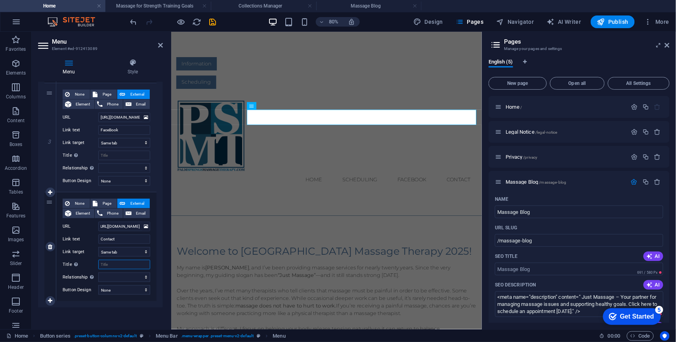
click at [109, 264] on input "Title Additional link description, should not be the same as the link text. The…" at bounding box center [124, 265] width 52 height 10
type input "Se"
select select
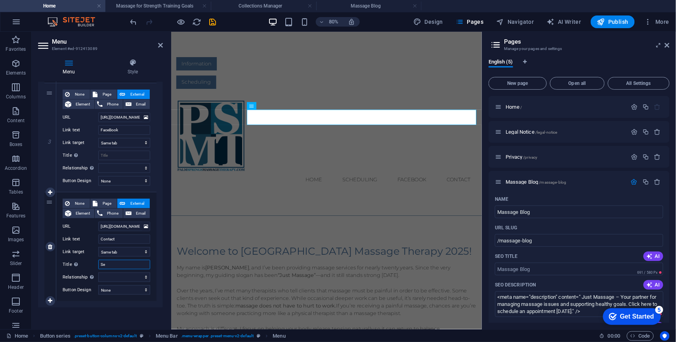
select select
type input "Send a"
select select
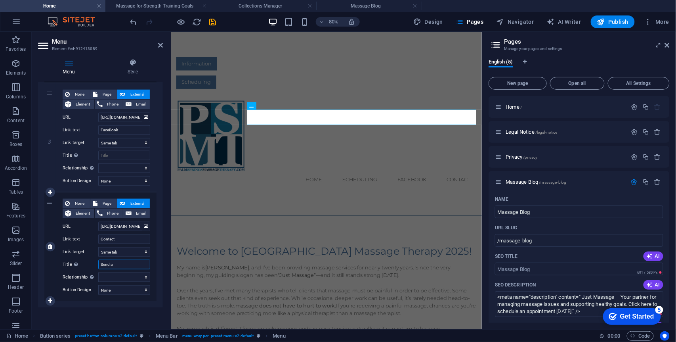
select select
type input "Send a M"
select select
type input "Send a Mess"
select select
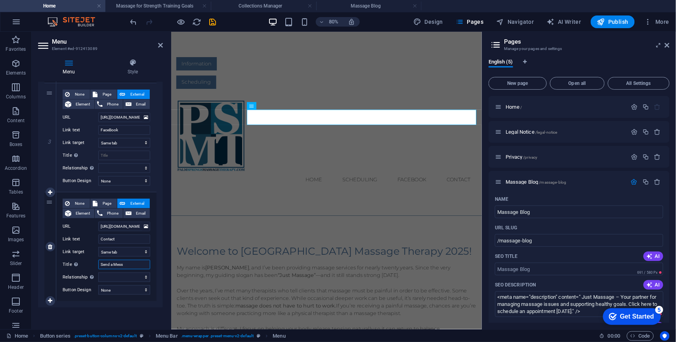
select select
type input "Send a Message"
select select
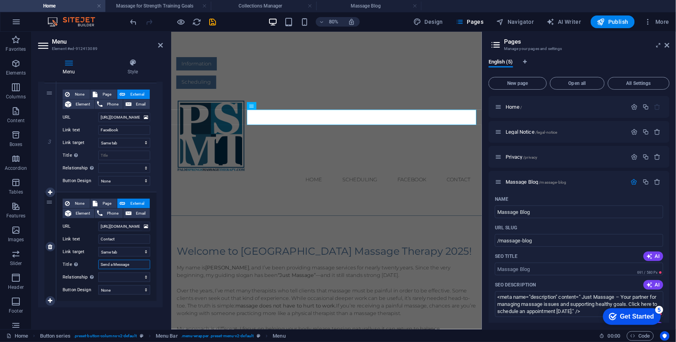
select select
click at [113, 263] on input "Send a Message" at bounding box center [124, 265] width 52 height 10
type input "Send Message"
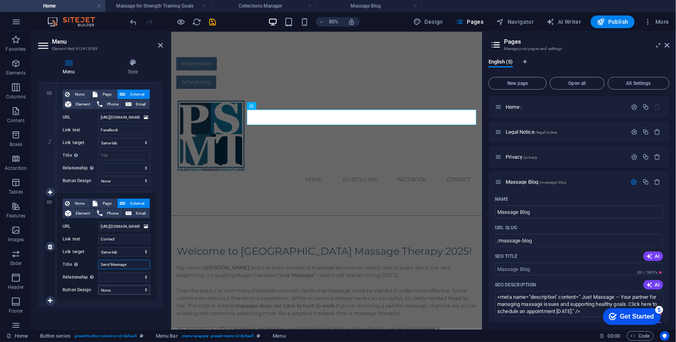
select select
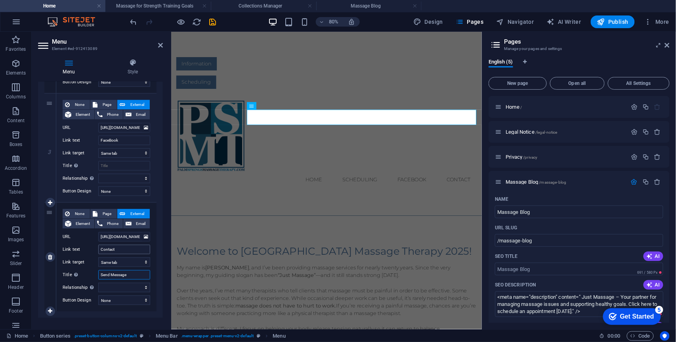
scroll to position [292, 0]
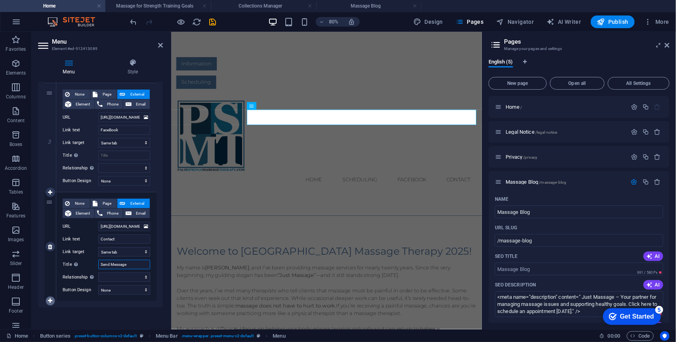
type input "Send Message"
click at [50, 301] on icon at bounding box center [50, 301] width 4 height 6
select select
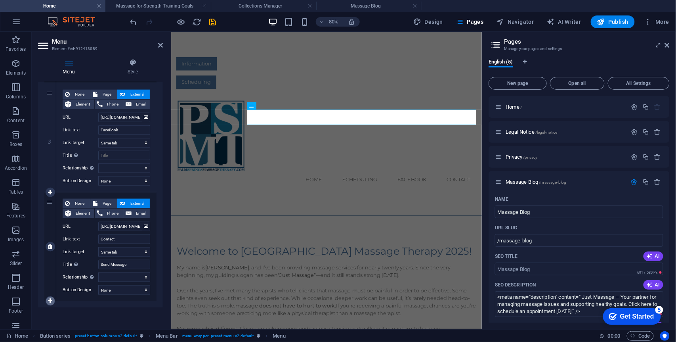
select select
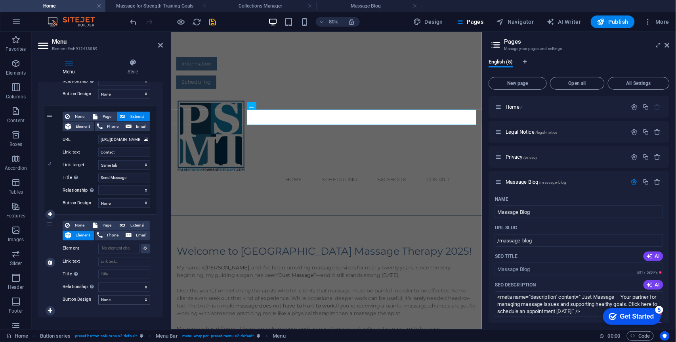
scroll to position [388, 0]
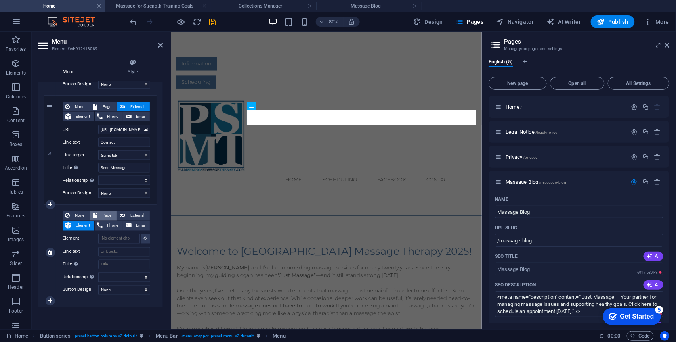
click at [102, 215] on span "Page" at bounding box center [107, 216] width 15 height 10
select select
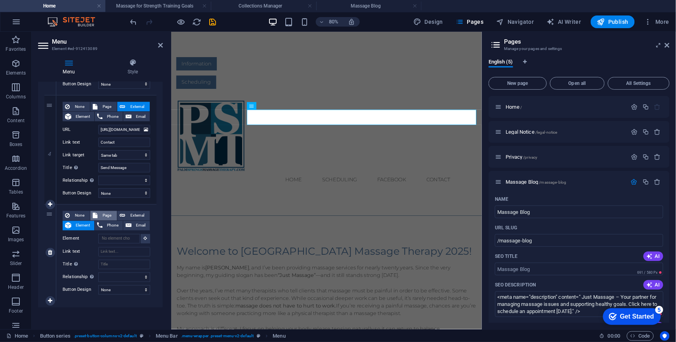
select select
click at [118, 237] on select "Home Legal Notice Privacy Massage Blog" at bounding box center [124, 239] width 52 height 10
select select "3"
click at [98, 234] on select "Home Legal Notice Privacy Massage Blog" at bounding box center [124, 239] width 52 height 10
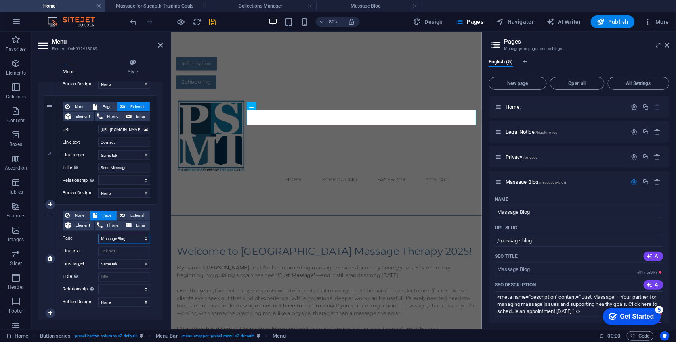
select select
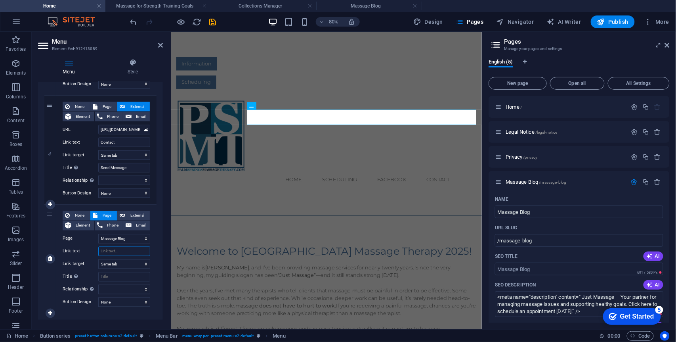
click at [113, 253] on input "Link text" at bounding box center [124, 251] width 52 height 10
type input "B;p"
select select
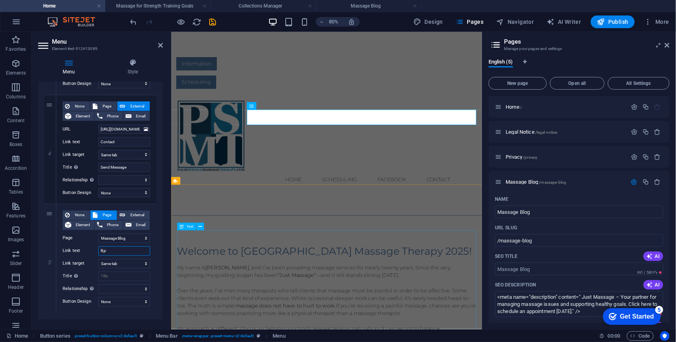
select select
type input "B;"
select select
type input "B;o"
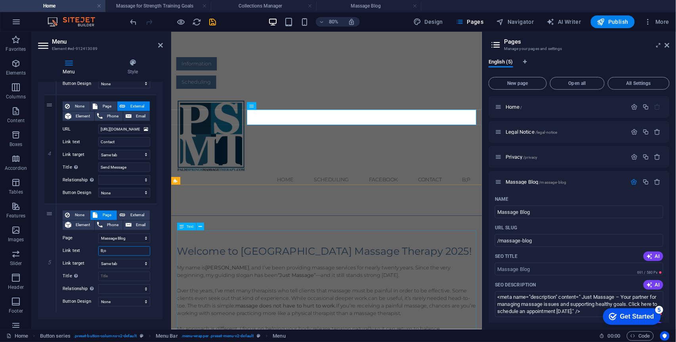
select select
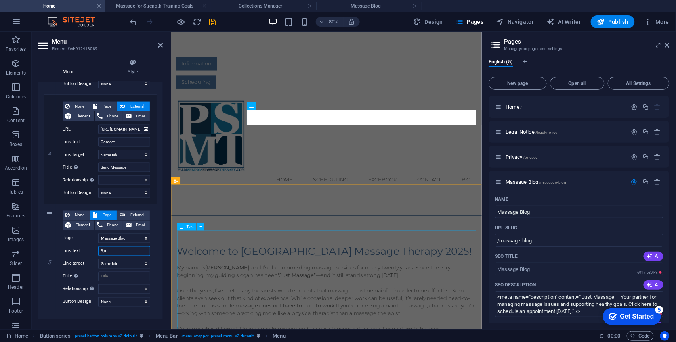
type input "B;og"
select select
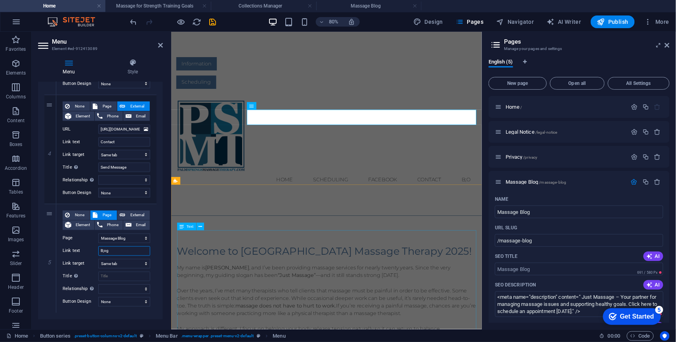
select select
drag, startPoint x: 117, startPoint y: 252, endPoint x: 95, endPoint y: 250, distance: 22.2
click at [95, 250] on div "Link text B;og" at bounding box center [107, 251] width 88 height 10
type input "Blog"
select select
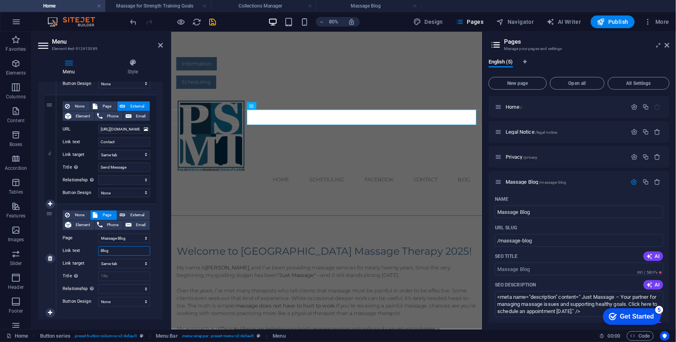
select select
type input "Blog"
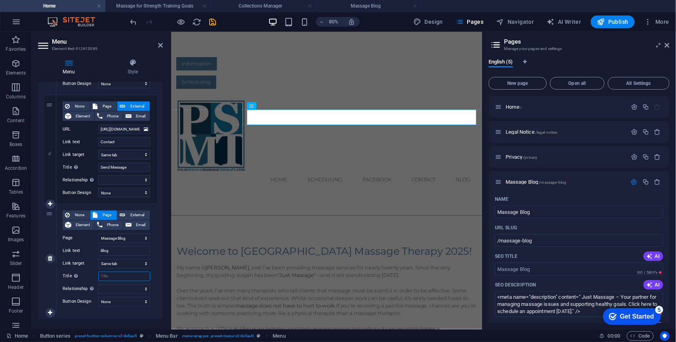
click at [109, 277] on input "Title Additional link description, should not be the same as the link text. The…" at bounding box center [124, 276] width 52 height 10
type input "Tips"
select select
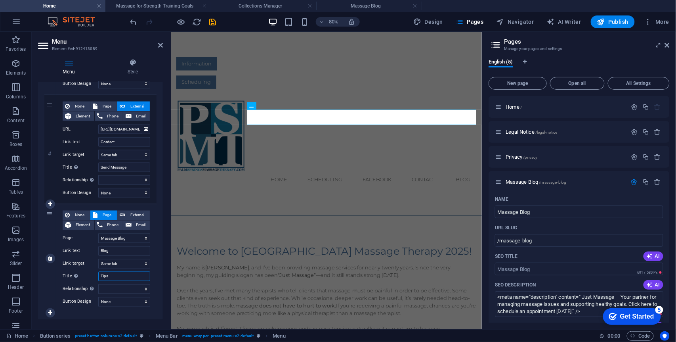
select select
type input "T"
select select
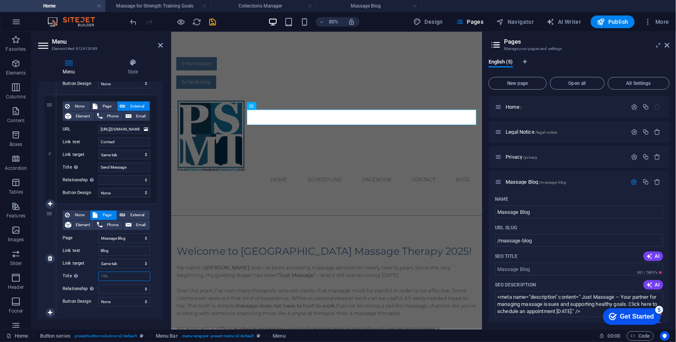
select select
type input "Massage Information"
select select
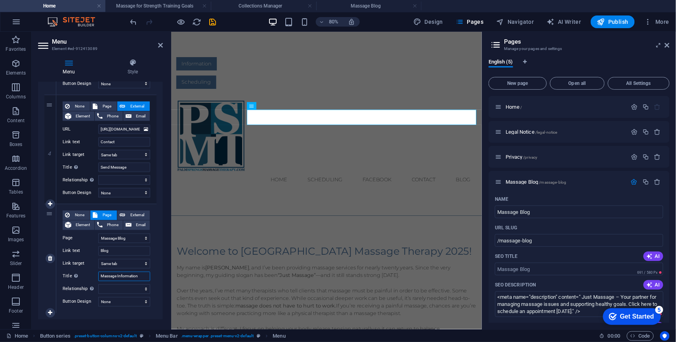
select select
type input "Massage nformation"
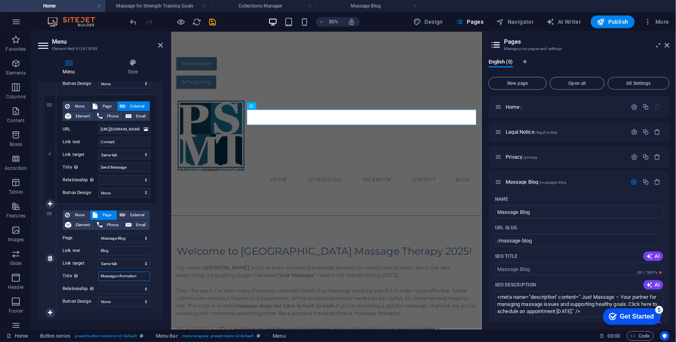
select select
drag, startPoint x: 139, startPoint y: 277, endPoint x: 100, endPoint y: 278, distance: 39.6
click at [98, 276] on input "Massage Information" at bounding box center [124, 274] width 52 height 10
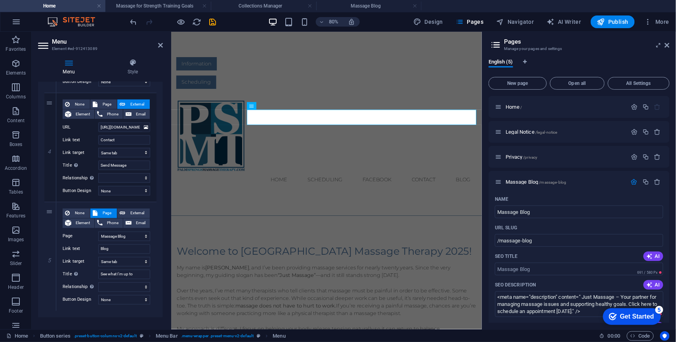
click at [115, 313] on div "1 None Page External Element Phone Email Page Home Legal Notice Privacy Massage…" at bounding box center [100, 38] width 125 height 557
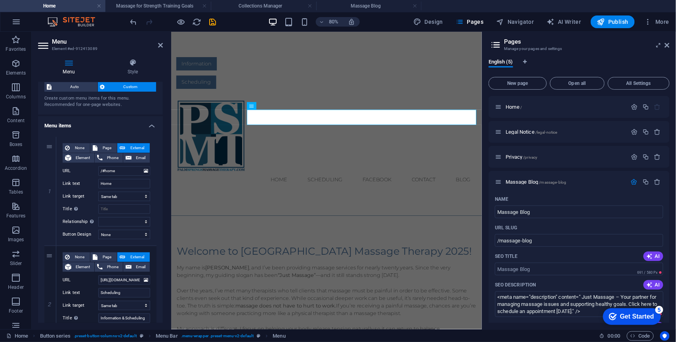
scroll to position [0, 0]
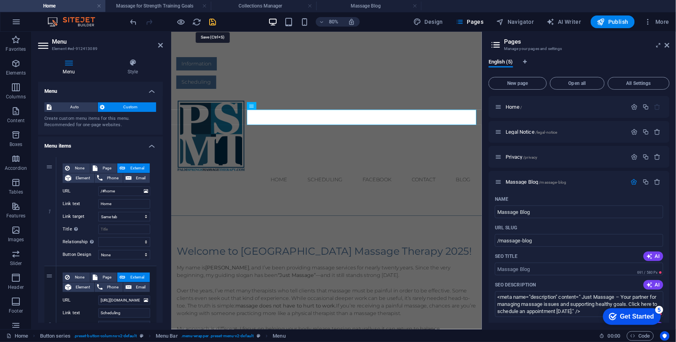
click at [212, 22] on icon "save" at bounding box center [212, 21] width 9 height 9
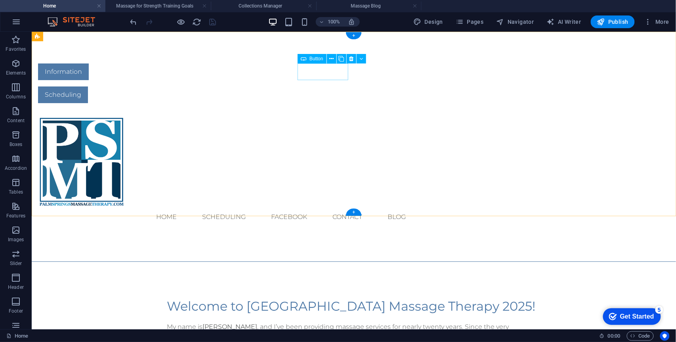
click at [322, 76] on div "Information" at bounding box center [225, 71] width 374 height 17
click at [333, 57] on icon at bounding box center [331, 59] width 4 height 8
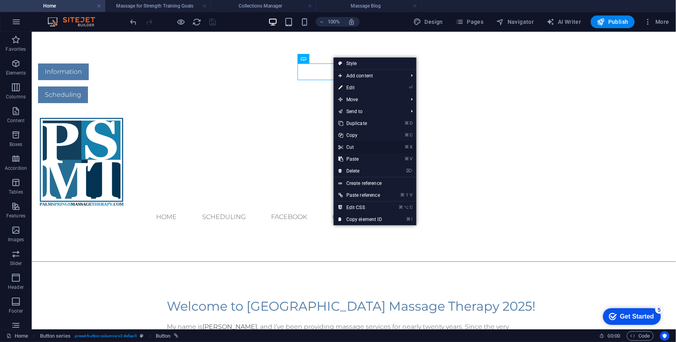
click at [352, 148] on link "⌘ X Cut" at bounding box center [360, 147] width 53 height 12
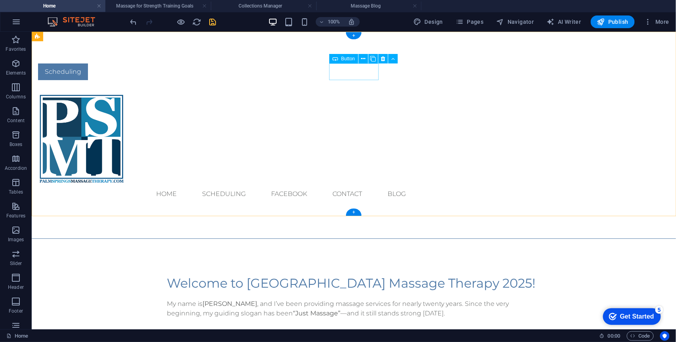
click at [357, 68] on div "Scheduling" at bounding box center [225, 71] width 374 height 17
click at [363, 61] on icon at bounding box center [363, 59] width 4 height 8
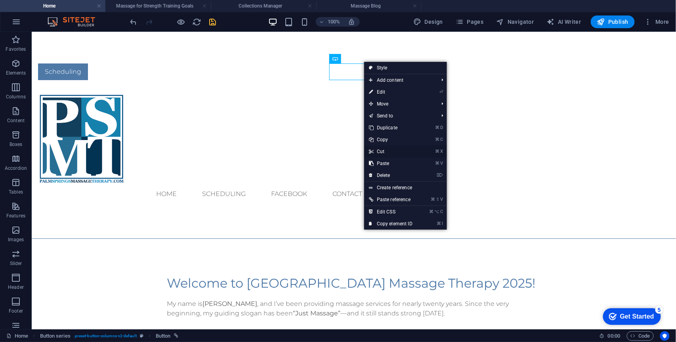
click at [380, 150] on link "⌘ X Cut" at bounding box center [390, 151] width 53 height 12
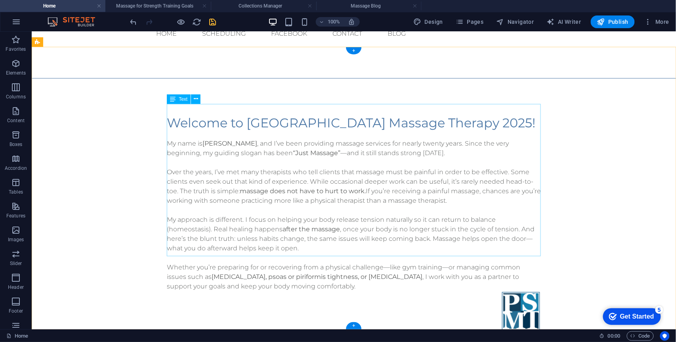
scroll to position [147, 0]
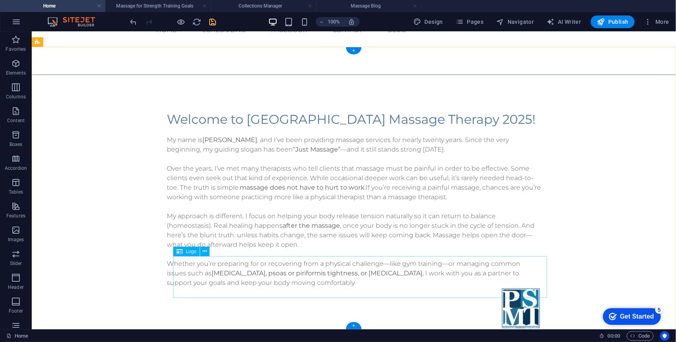
click at [521, 287] on div at bounding box center [521, 308] width 40 height 42
click at [194, 251] on span "Logo" at bounding box center [191, 251] width 11 height 5
click at [204, 252] on icon at bounding box center [205, 251] width 4 height 8
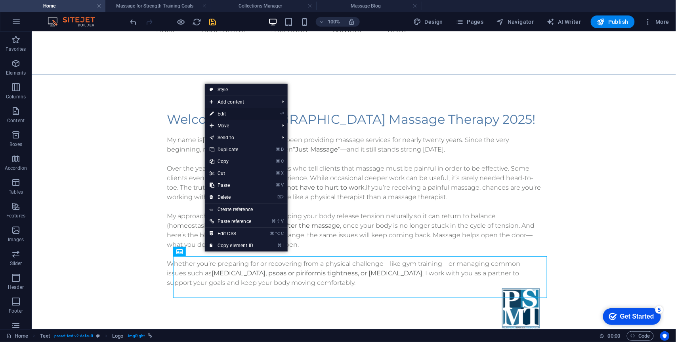
click at [219, 112] on link "⏎ Edit" at bounding box center [231, 114] width 53 height 12
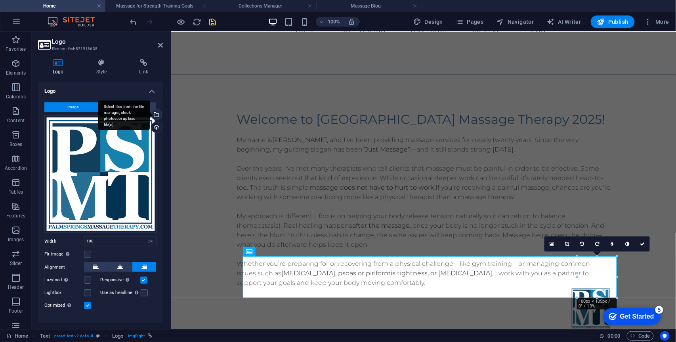
click at [155, 116] on div "Select files from the file manager, stock photos, or upload file(s)" at bounding box center [156, 115] width 12 height 12
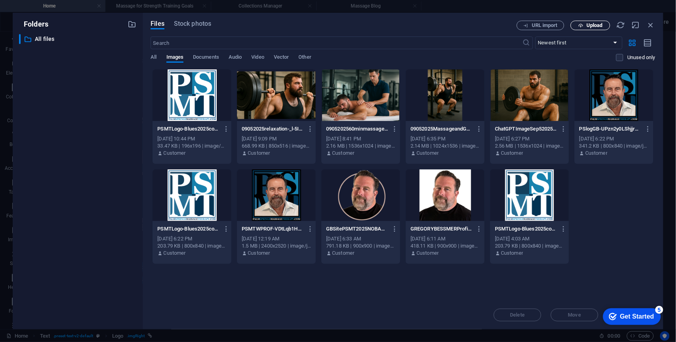
click at [584, 27] on span "Upload" at bounding box center [590, 25] width 32 height 5
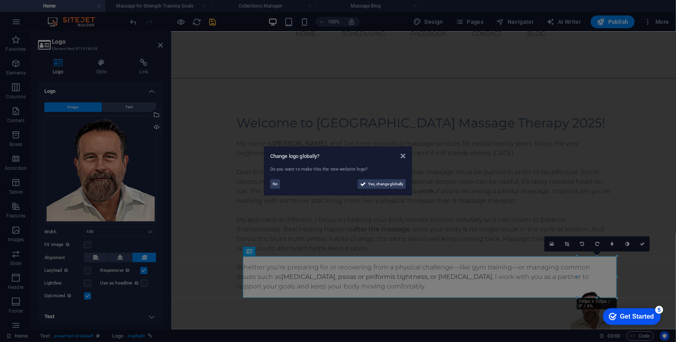
scroll to position [39, 0]
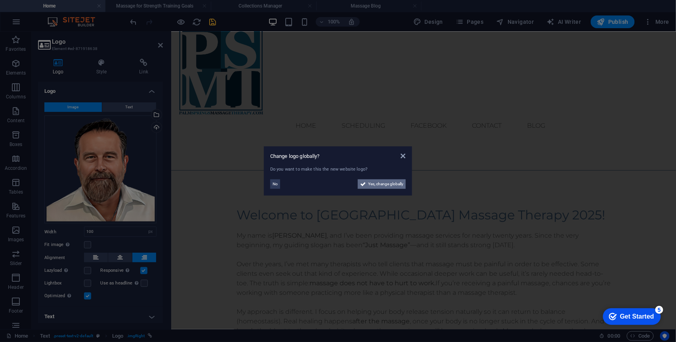
click at [364, 185] on icon at bounding box center [363, 184] width 6 height 10
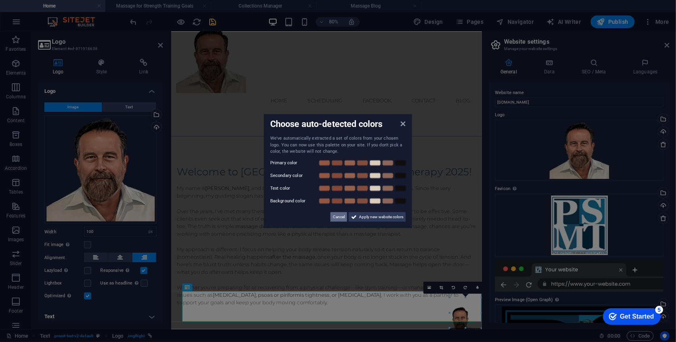
click at [342, 215] on span "Cancel" at bounding box center [339, 217] width 12 height 10
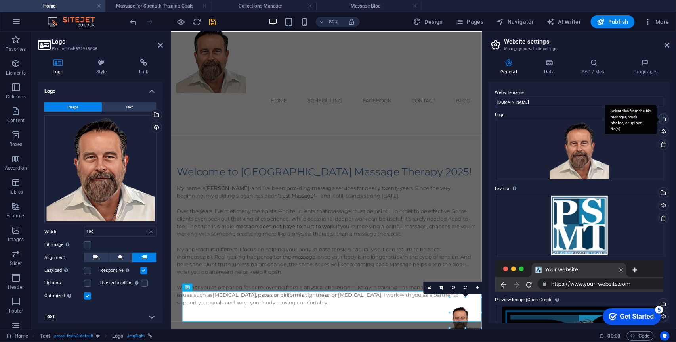
click at [662, 120] on div "Select files from the file manager, stock photos, or upload file(s)" at bounding box center [663, 120] width 12 height 12
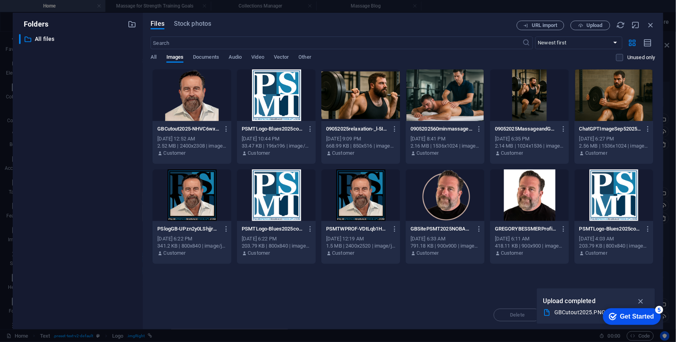
click at [279, 110] on div at bounding box center [276, 95] width 79 height 52
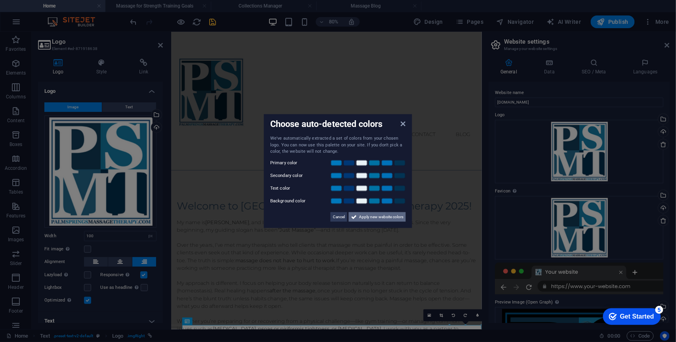
click at [387, 216] on span "Apply new website colors" at bounding box center [381, 217] width 44 height 10
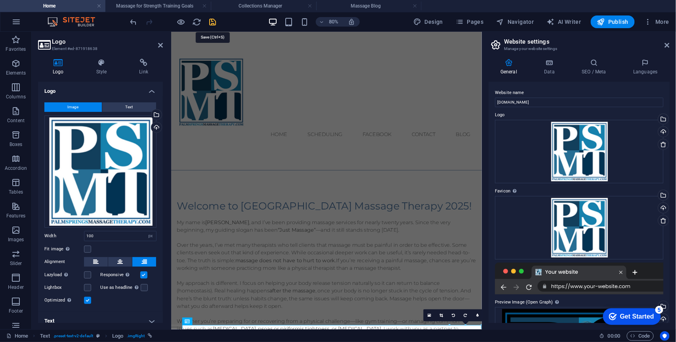
click at [215, 24] on icon "save" at bounding box center [212, 21] width 9 height 9
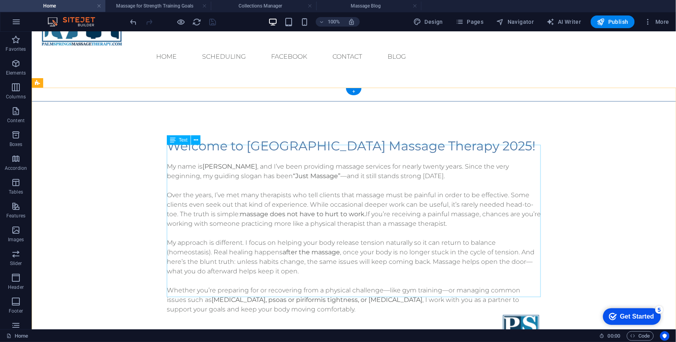
scroll to position [103, 0]
click at [532, 313] on div at bounding box center [521, 333] width 40 height 40
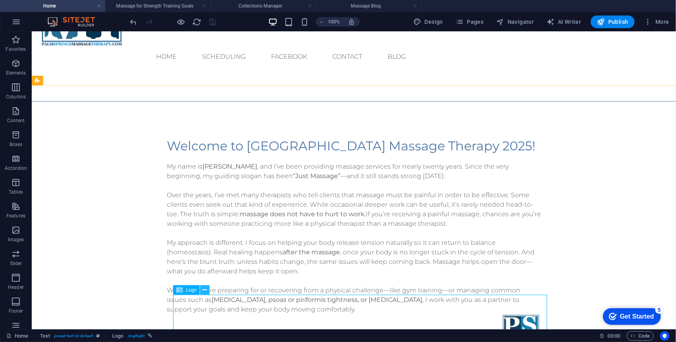
click at [205, 292] on icon at bounding box center [205, 290] width 4 height 8
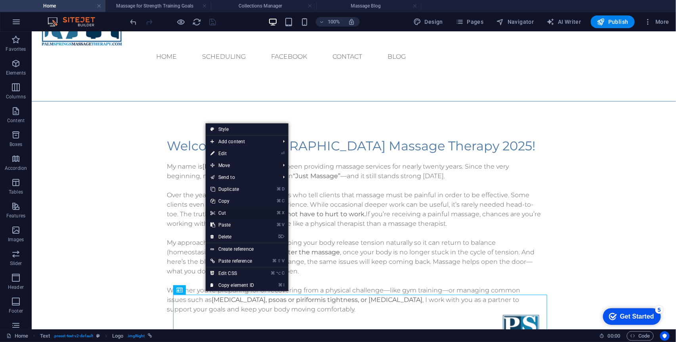
click at [225, 212] on link "⌘ X Cut" at bounding box center [232, 213] width 53 height 12
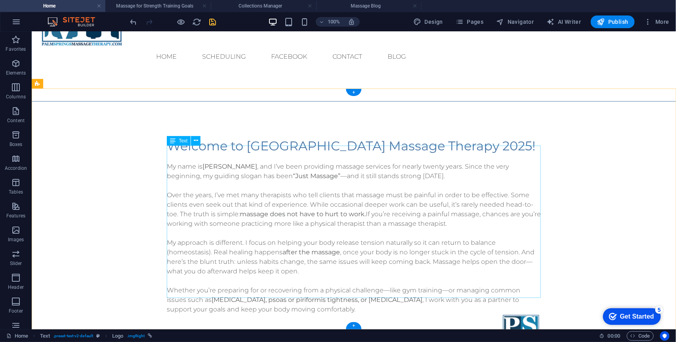
scroll to position [101, 0]
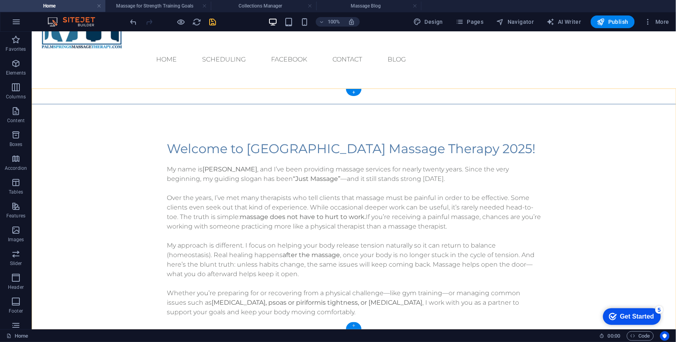
click at [353, 325] on div "+" at bounding box center [353, 325] width 15 height 7
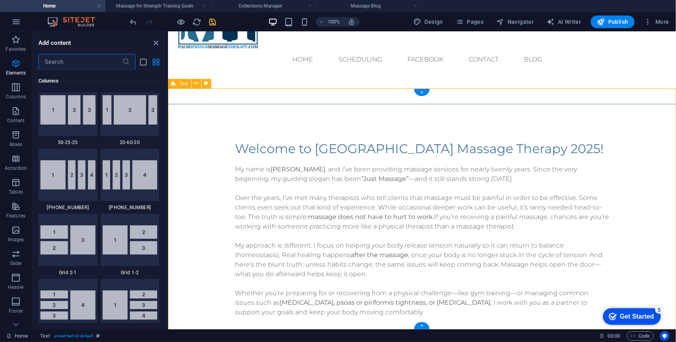
scroll to position [1387, 0]
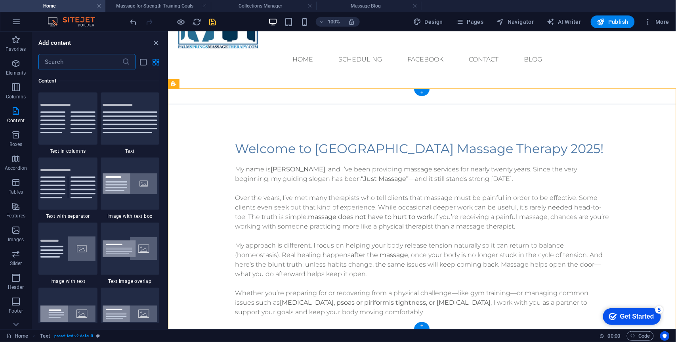
click at [424, 324] on div "+" at bounding box center [421, 325] width 15 height 7
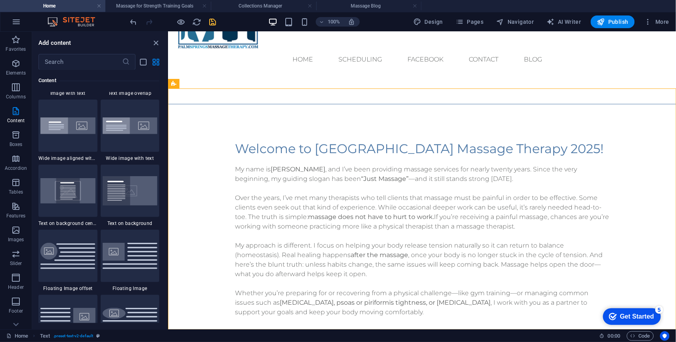
scroll to position [1577, 0]
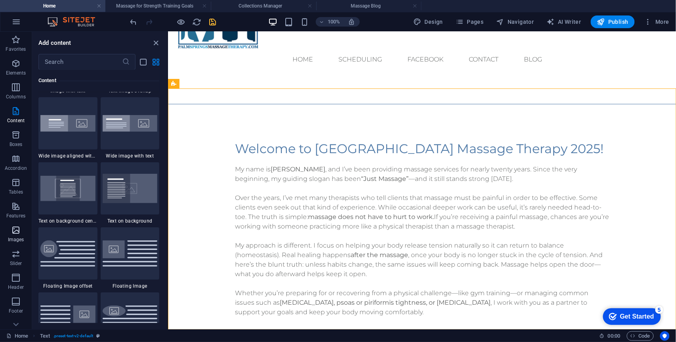
click at [17, 237] on p "Images" at bounding box center [16, 239] width 16 height 6
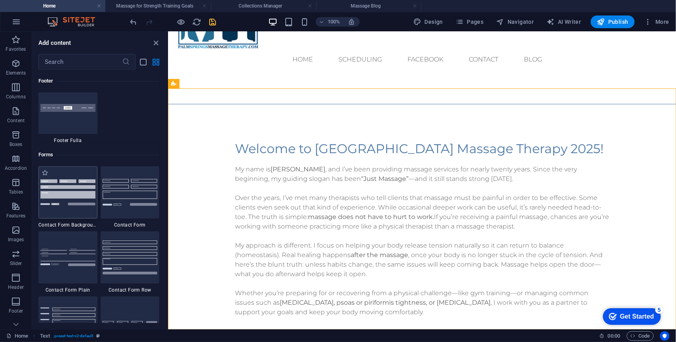
scroll to position [5628, 0]
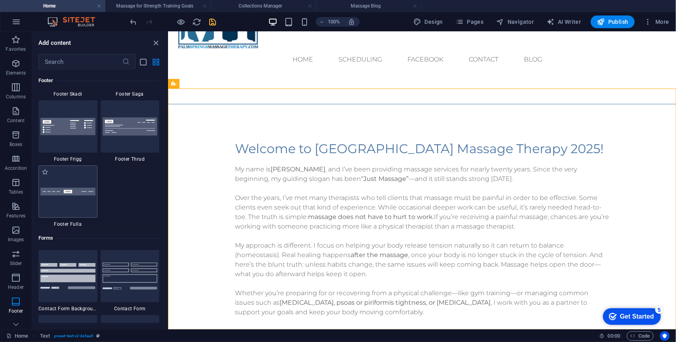
click at [78, 207] on div at bounding box center [67, 191] width 59 height 52
click at [168, 207] on div "H2 Text Text Spacer Logo Image Button series Button Button Separator Menu Bar L…" at bounding box center [422, 180] width 508 height 297
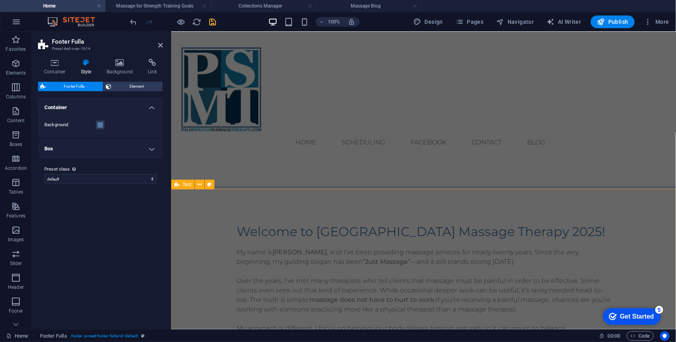
scroll to position [0, 0]
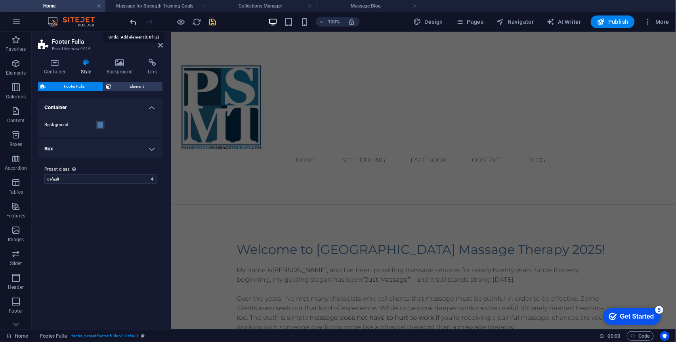
click at [134, 24] on icon "undo" at bounding box center [133, 21] width 9 height 9
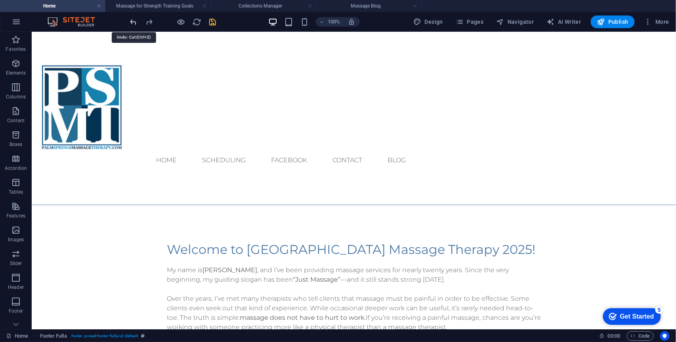
scroll to position [101, 0]
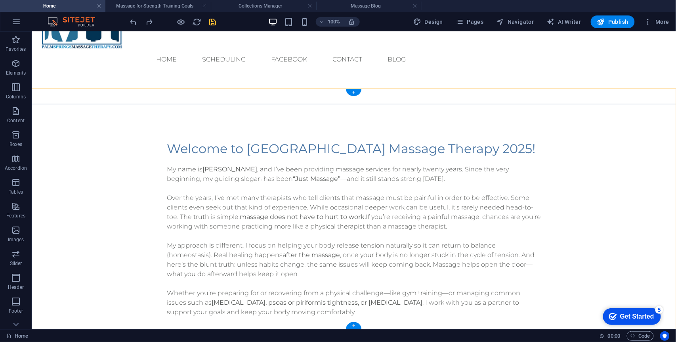
click at [353, 323] on div "+" at bounding box center [353, 325] width 15 height 7
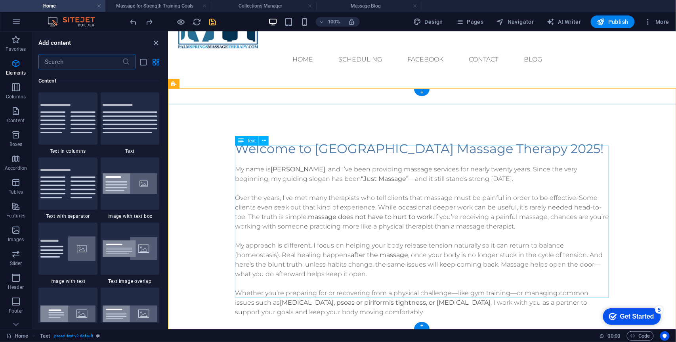
scroll to position [1387, 0]
click at [420, 325] on div "+" at bounding box center [421, 325] width 15 height 7
click at [17, 85] on icon "button" at bounding box center [16, 87] width 10 height 10
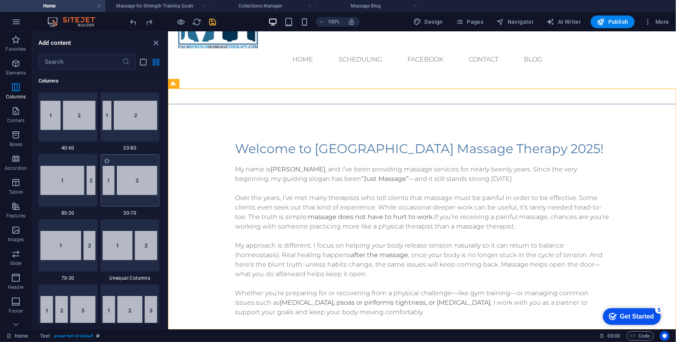
scroll to position [595, 0]
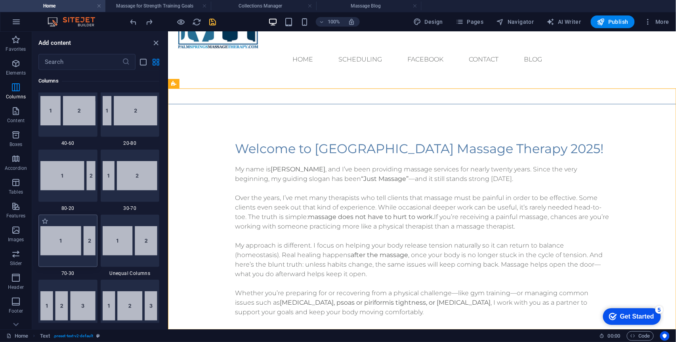
click at [76, 240] on img at bounding box center [67, 240] width 55 height 29
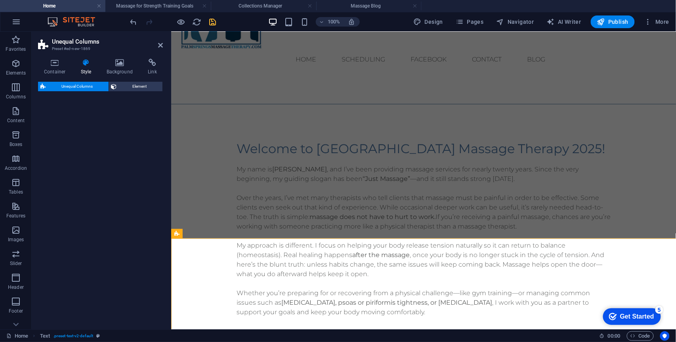
click at [77, 240] on div "Unequal Columns Element" at bounding box center [100, 202] width 125 height 241
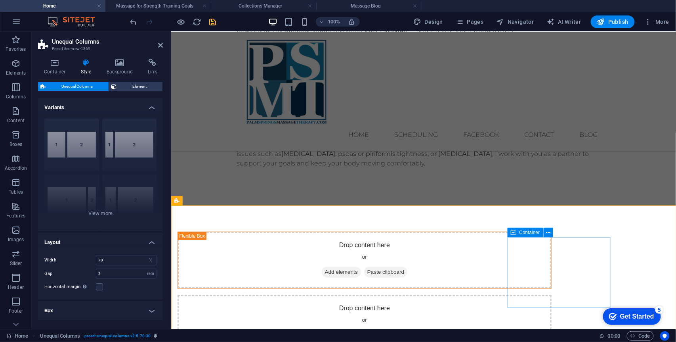
scroll to position [135, 0]
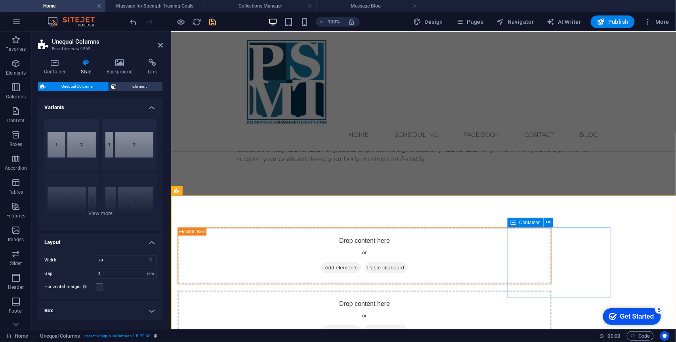
click at [361, 325] on span "Add elements" at bounding box center [340, 330] width 39 height 11
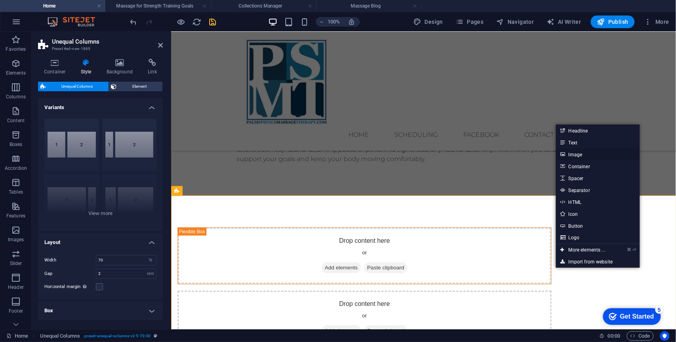
click at [582, 154] on link "Image" at bounding box center [598, 154] width 84 height 12
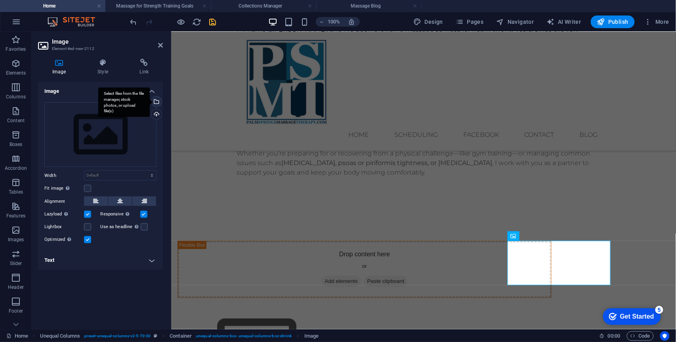
click at [158, 102] on div "Select files from the file manager, stock photos, or upload file(s)" at bounding box center [156, 102] width 12 height 12
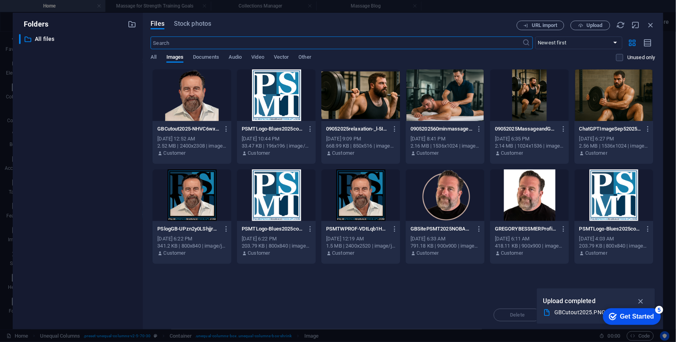
scroll to position [47, 0]
click at [192, 105] on div at bounding box center [192, 95] width 79 height 52
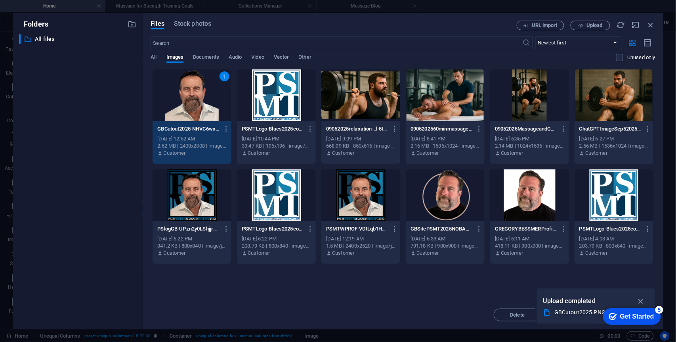
click at [192, 105] on div "1" at bounding box center [192, 95] width 79 height 52
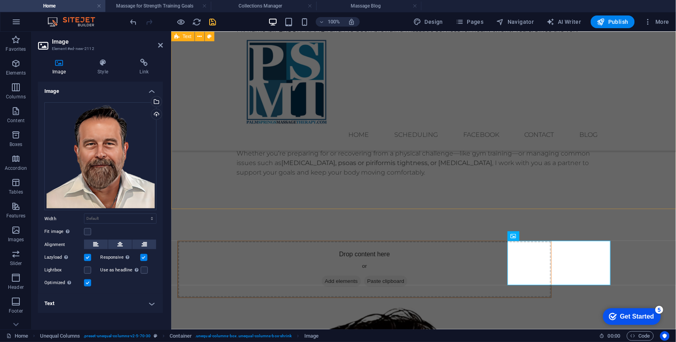
scroll to position [135, 0]
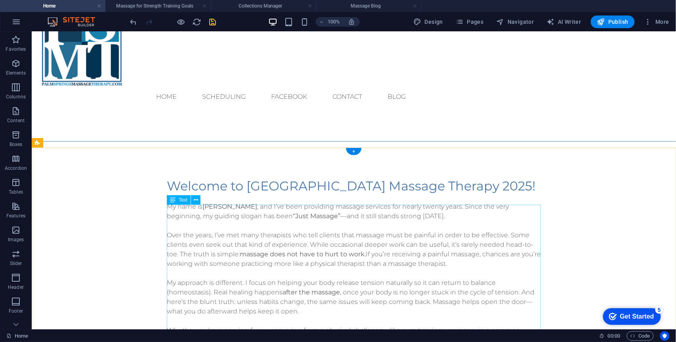
scroll to position [164, 0]
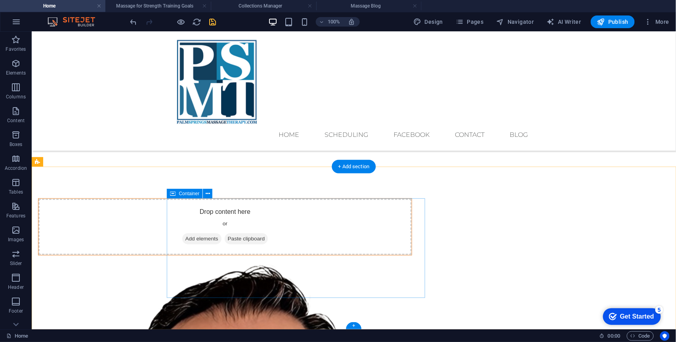
click at [221, 241] on span "Add elements" at bounding box center [201, 238] width 39 height 11
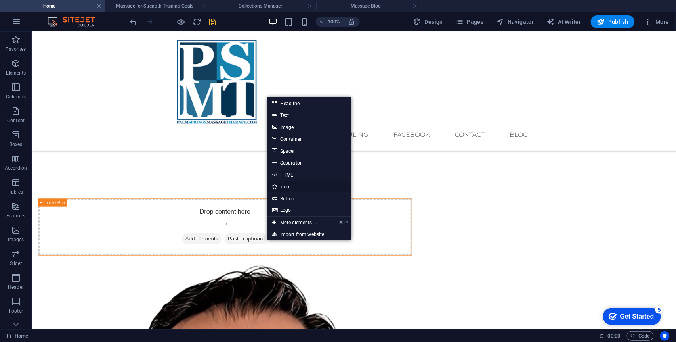
click at [290, 184] on link "Icon" at bounding box center [309, 186] width 84 height 12
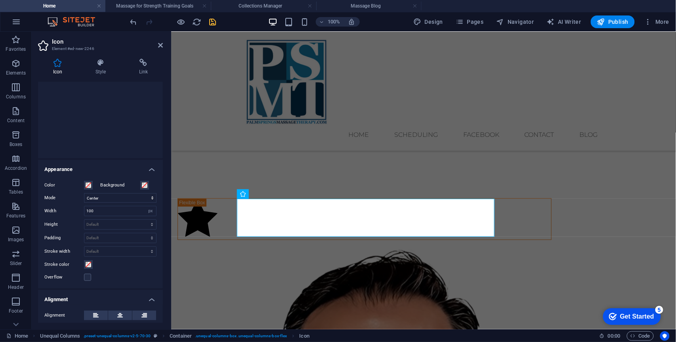
scroll to position [94, 0]
click at [59, 67] on h4 "Icon" at bounding box center [59, 67] width 42 height 17
click at [149, 171] on h4 "Appearance" at bounding box center [100, 168] width 125 height 14
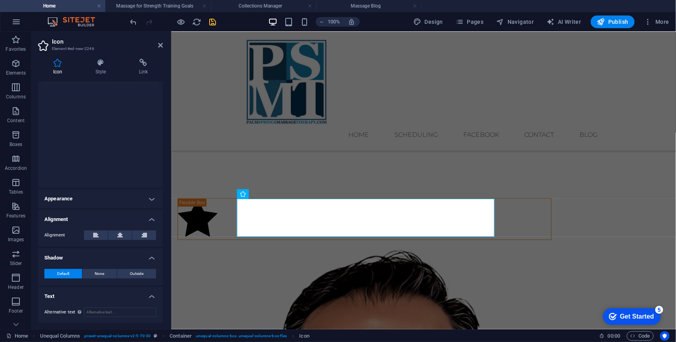
click at [57, 67] on h4 "Icon" at bounding box center [59, 67] width 42 height 17
click at [279, 195] on icon at bounding box center [281, 194] width 4 height 8
click at [281, 194] on icon at bounding box center [281, 194] width 4 height 8
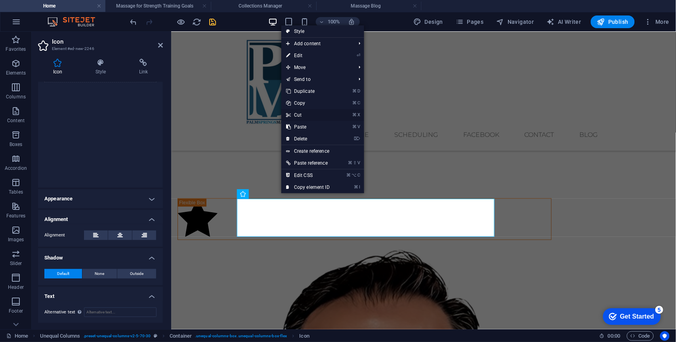
click at [301, 115] on link "⌘ X Cut" at bounding box center [307, 115] width 53 height 12
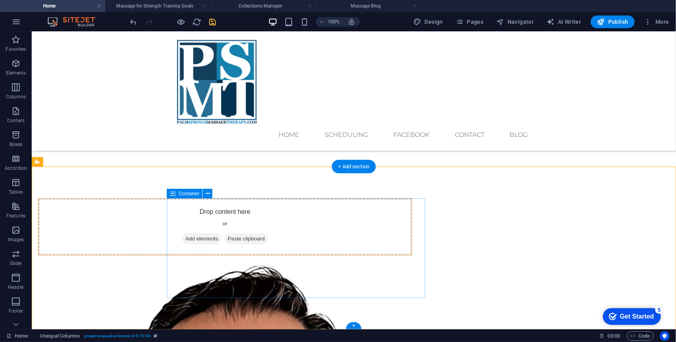
click at [221, 236] on span "Add elements" at bounding box center [201, 238] width 39 height 11
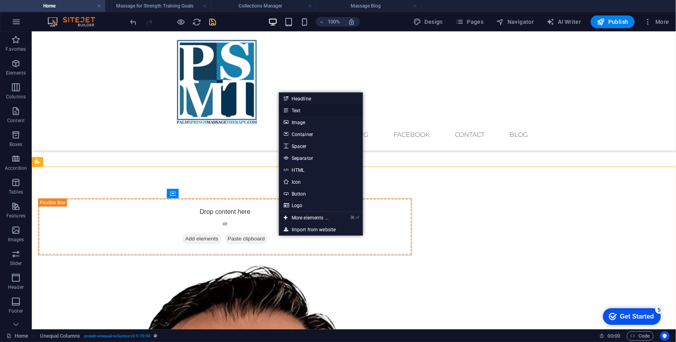
click at [296, 112] on link "Text" at bounding box center [321, 110] width 84 height 12
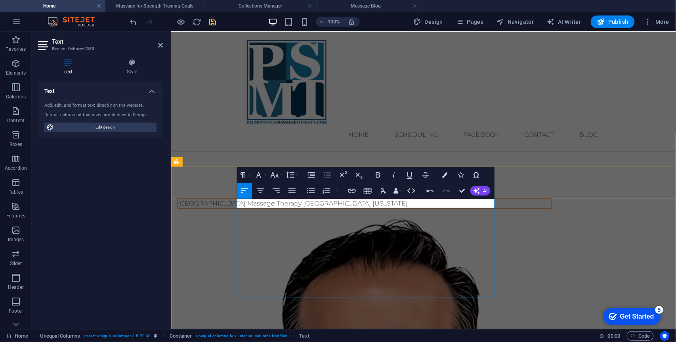
click at [334, 203] on p "[GEOGRAPHIC_DATA] Massage Therapy [GEOGRAPHIC_DATA] [US_STATE]" at bounding box center [364, 203] width 373 height 10
click at [426, 204] on p "[GEOGRAPHIC_DATA] Massage Therapy - [GEOGRAPHIC_DATA] [US_STATE]" at bounding box center [364, 203] width 373 height 10
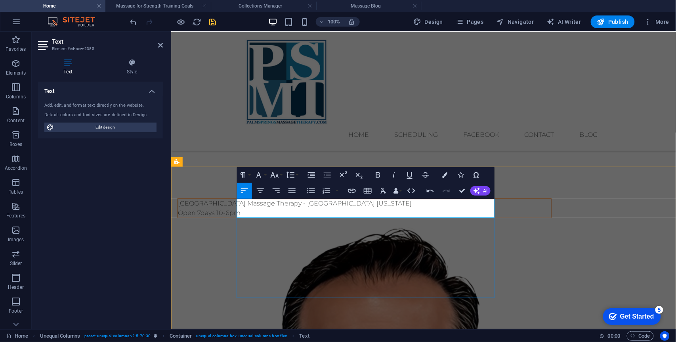
click at [284, 213] on p "Open 7 days 10-6pm" at bounding box center [364, 213] width 373 height 10
click at [299, 214] on p "Open 7 days 10am -6pm" at bounding box center [364, 213] width 373 height 10
drag, startPoint x: 323, startPoint y: 212, endPoint x: 351, endPoint y: 231, distance: 33.9
click at [324, 213] on p "Open 7 days 10am - 6pm" at bounding box center [364, 213] width 373 height 10
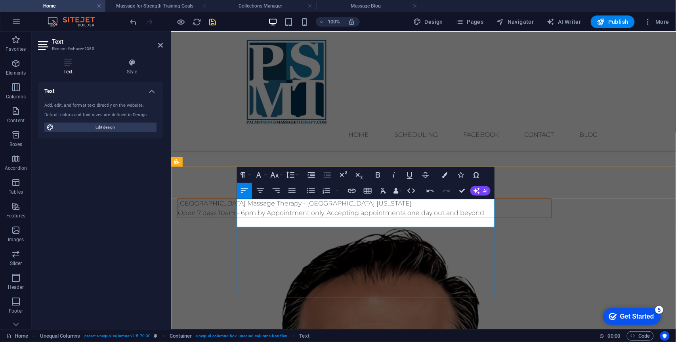
click at [387, 212] on p "Open 7 days 10am - 6pm by Appointment only. Accepting appointments one day out …" at bounding box center [364, 213] width 373 height 10
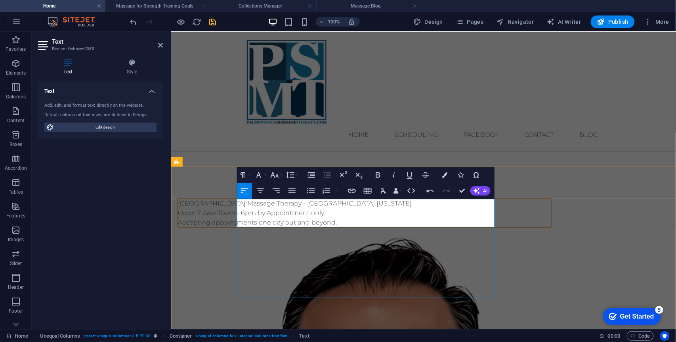
drag, startPoint x: 356, startPoint y: 222, endPoint x: 435, endPoint y: 219, distance: 79.3
click at [435, 219] on p "Open 7 days 10am - 6pm by Appointment only. Accepting appointments one day out …" at bounding box center [364, 217] width 373 height 19
click at [318, 223] on p "Open 7 days 10am - 6pm by Appointment only. Accepting appointments one day out" at bounding box center [364, 217] width 373 height 19
drag, startPoint x: 374, startPoint y: 222, endPoint x: 380, endPoint y: 222, distance: 6.0
click at [380, 222] on p "Open 7 days 10am - 6pm by Appointment only. Accepting appointments with a minim…" at bounding box center [364, 217] width 373 height 19
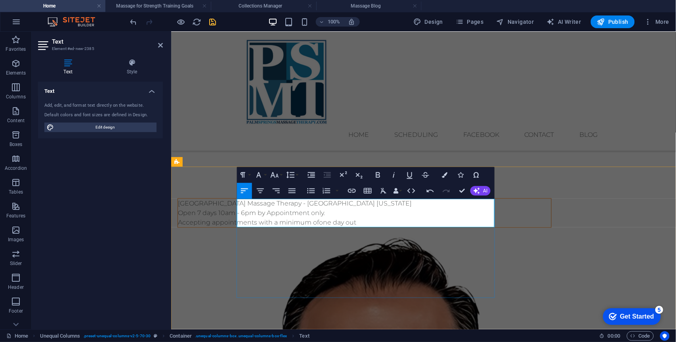
click at [380, 222] on p "Open 7 days 10am - 6pm by Appointment only. Accepting appointments with a minim…" at bounding box center [364, 217] width 373 height 19
drag, startPoint x: 380, startPoint y: 222, endPoint x: 373, endPoint y: 223, distance: 7.2
click at [373, 223] on p "Open 7 days 10am - 6pm by Appointment only. Accepting appointments with a minim…" at bounding box center [364, 217] width 373 height 19
drag, startPoint x: 399, startPoint y: 222, endPoint x: 422, endPoint y: 220, distance: 23.1
click at [422, 220] on p "Open 7 days 10am - 6pm by Appointment only. Accepting appointments with a minim…" at bounding box center [364, 217] width 373 height 19
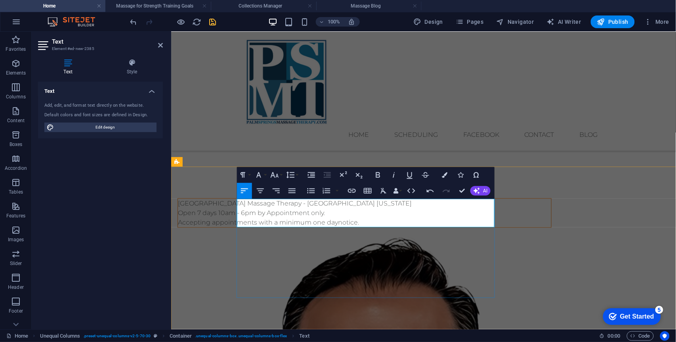
click at [398, 223] on p "Open 7 days 10am - 6pm by Appointment only. Accepting appointments with a minim…" at bounding box center [364, 217] width 373 height 19
click at [432, 222] on p "Open 7 days 10am - 6pm by Appointment only. Accepting appointments with a minim…" at bounding box center [364, 217] width 373 height 19
click at [361, 227] on div "[GEOGRAPHIC_DATA] Massage Therapy - [GEOGRAPHIC_DATA] [US_STATE] Open 7 days 10…" at bounding box center [364, 212] width 374 height 29
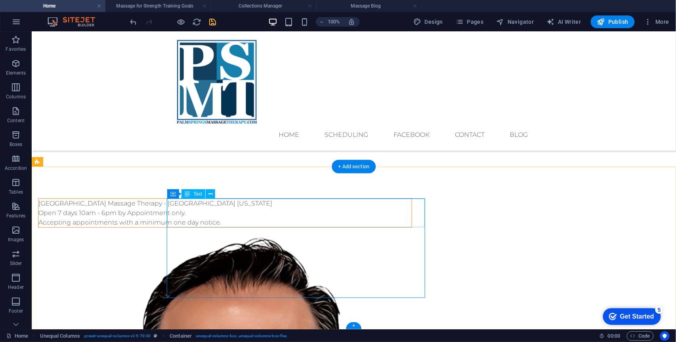
click at [344, 222] on div "[GEOGRAPHIC_DATA] Massage Therapy - [GEOGRAPHIC_DATA] [US_STATE] Open 7 days 10…" at bounding box center [224, 212] width 373 height 29
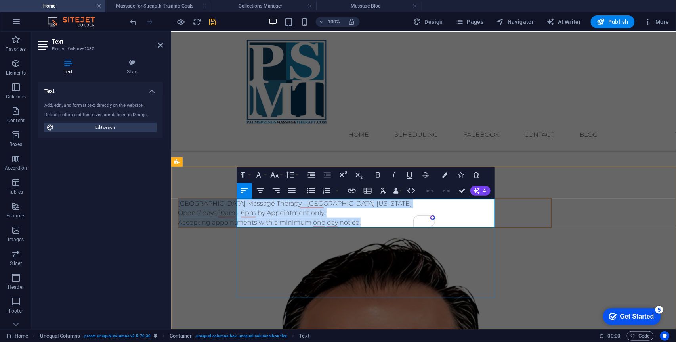
drag, startPoint x: 422, startPoint y: 223, endPoint x: 238, endPoint y: 200, distance: 186.0
click at [238, 200] on div "[GEOGRAPHIC_DATA] Massage Therapy - [GEOGRAPHIC_DATA] [US_STATE] Open 7 days 10…" at bounding box center [364, 212] width 373 height 29
click at [259, 191] on icon "button" at bounding box center [261, 191] width 10 height 10
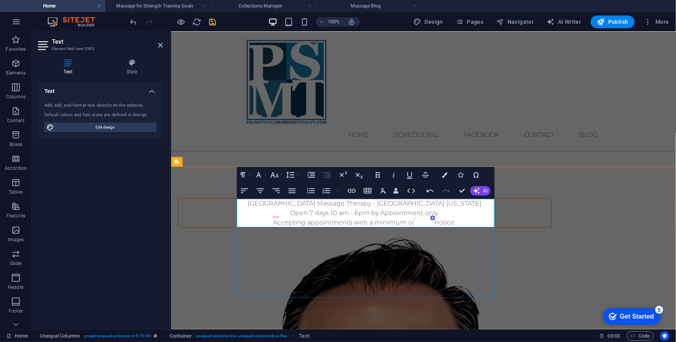
click at [359, 213] on p "Open 7 days 10 am - 6pm by Appointment only. Accepting appointments with a mini…" at bounding box center [364, 217] width 373 height 19
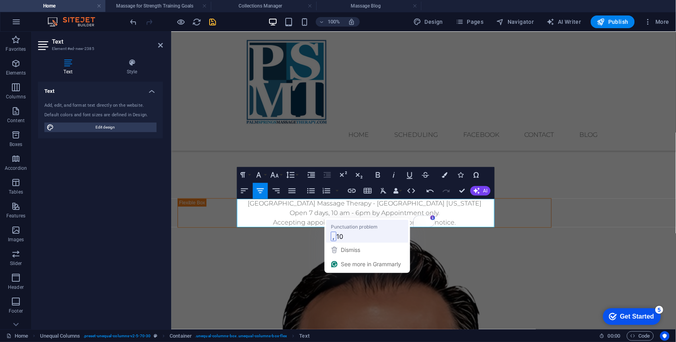
drag, startPoint x: 504, startPoint y: 263, endPoint x: 507, endPoint y: 269, distance: 6.6
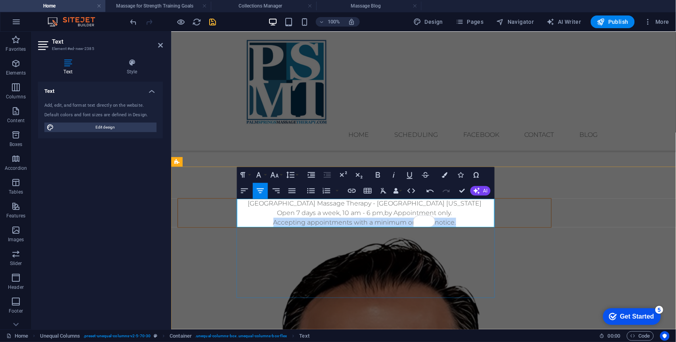
drag, startPoint x: 458, startPoint y: 224, endPoint x: 274, endPoint y: 222, distance: 184.3
click at [274, 222] on p "Open 7 days a week, 10 am - 6 pm, by Appointment only. Accepting appointments w…" at bounding box center [364, 217] width 373 height 19
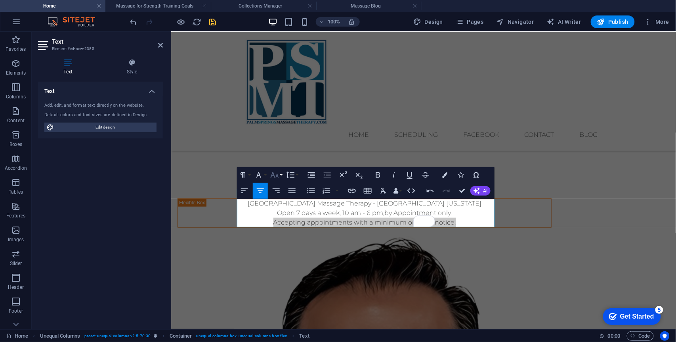
click at [281, 176] on button "Font Size" at bounding box center [276, 175] width 15 height 16
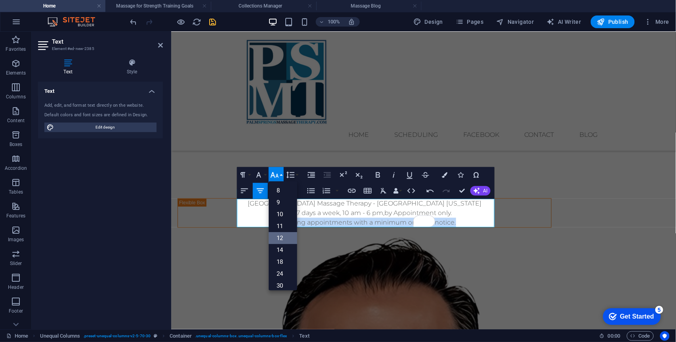
click at [281, 239] on link "12" at bounding box center [283, 238] width 29 height 12
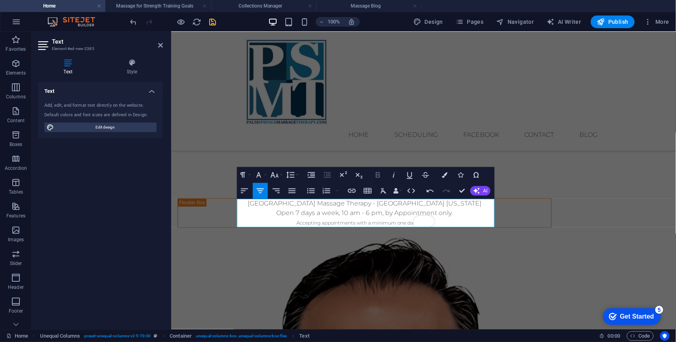
click at [378, 176] on icon "button" at bounding box center [378, 175] width 10 height 10
click at [298, 227] on div "[GEOGRAPHIC_DATA] Massage Therapy - [GEOGRAPHIC_DATA] [US_STATE] Open 7 days a …" at bounding box center [364, 212] width 374 height 29
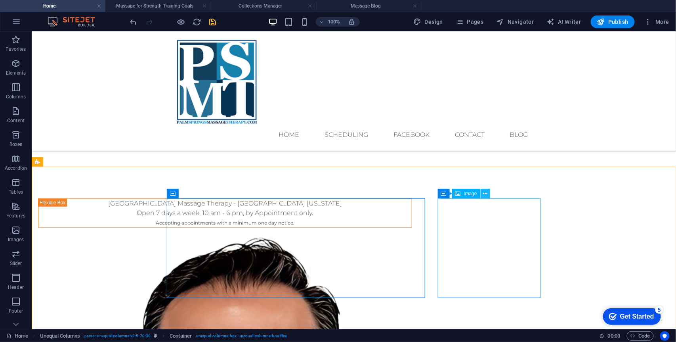
click at [486, 193] on icon at bounding box center [485, 193] width 4 height 8
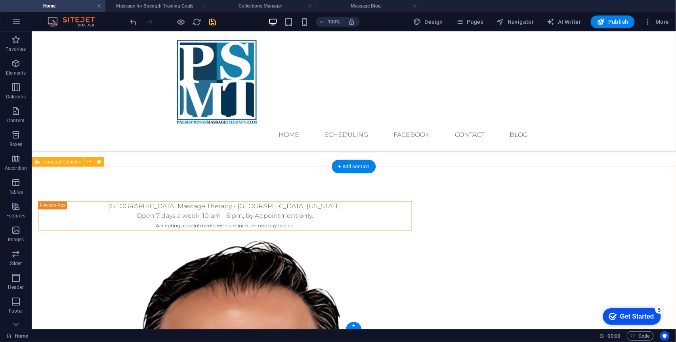
scroll to position [164, 0]
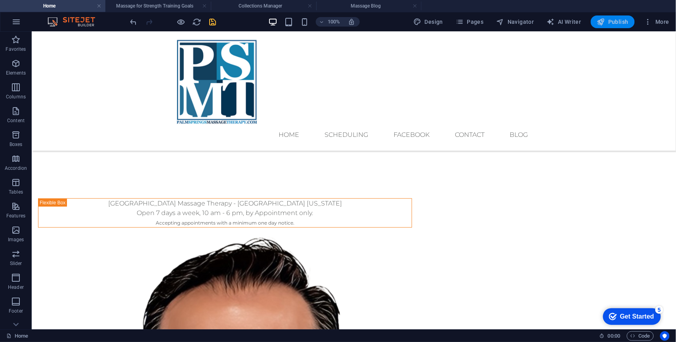
click at [620, 25] on span "Publish" at bounding box center [612, 22] width 31 height 8
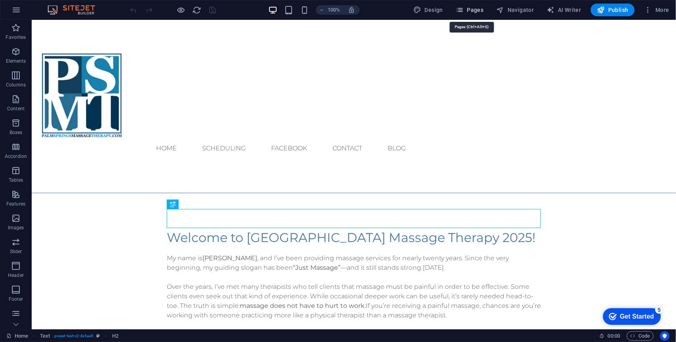
click at [478, 9] on span "Pages" at bounding box center [470, 10] width 28 height 8
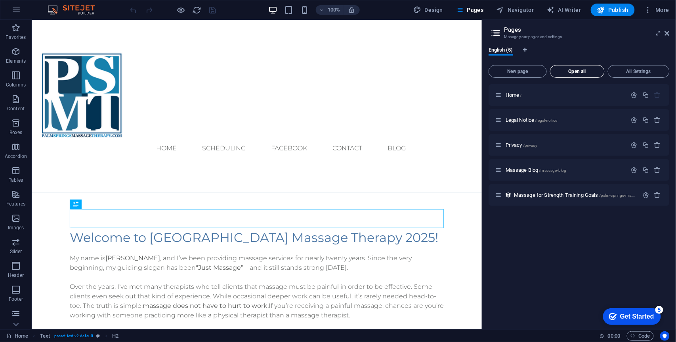
click at [576, 71] on span "Open all" at bounding box center [578, 71] width 48 height 5
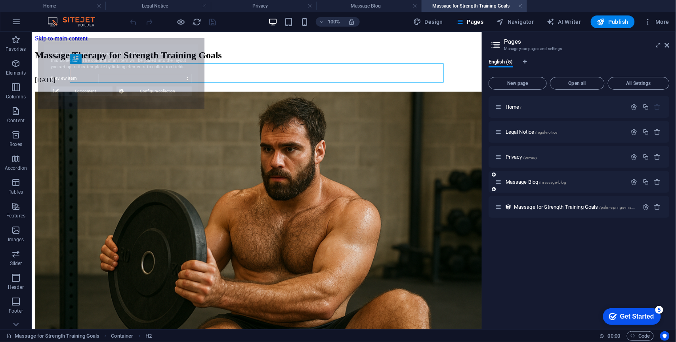
select select "68bc60a1631e05160f0dd24b"
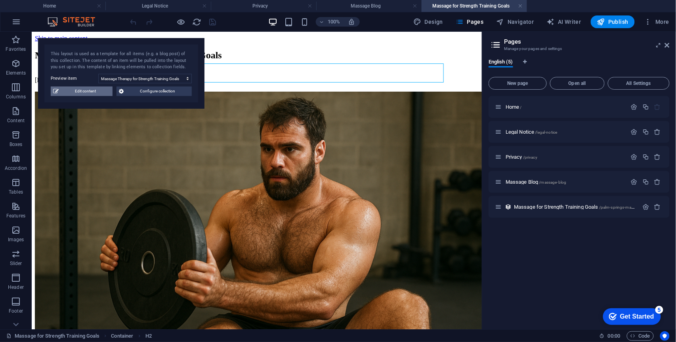
click at [95, 94] on span "Edit content" at bounding box center [85, 91] width 49 height 10
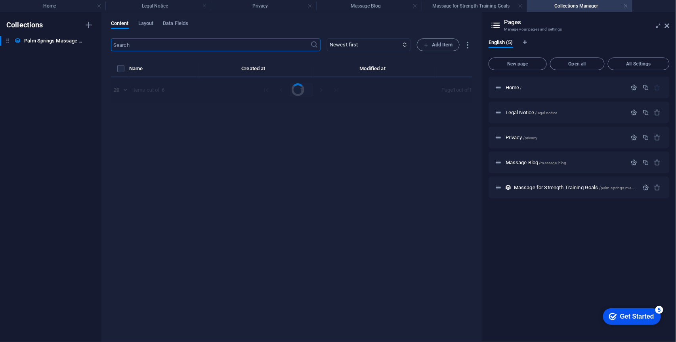
select select "Category 2"
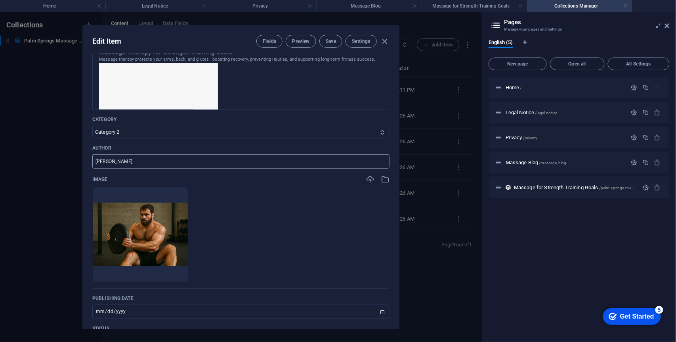
scroll to position [166, 0]
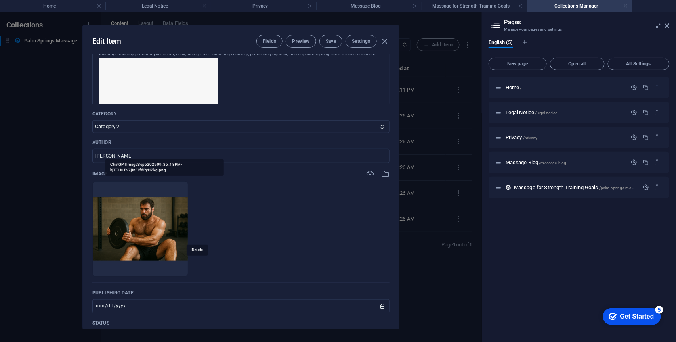
click at [164, 262] on icon "button" at bounding box center [161, 264] width 6 height 6
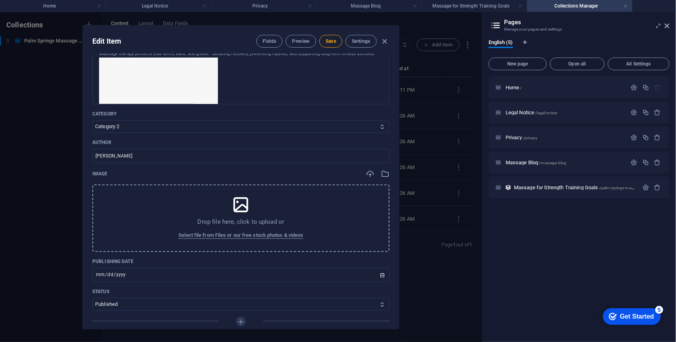
scroll to position [0, 0]
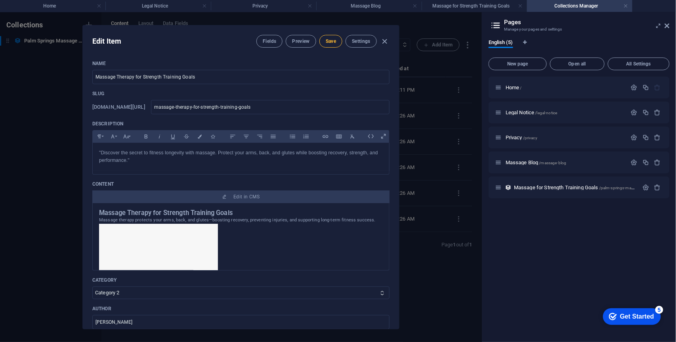
click at [330, 43] on span "Save" at bounding box center [331, 41] width 10 height 6
click at [306, 44] on span "Preview" at bounding box center [300, 41] width 17 height 6
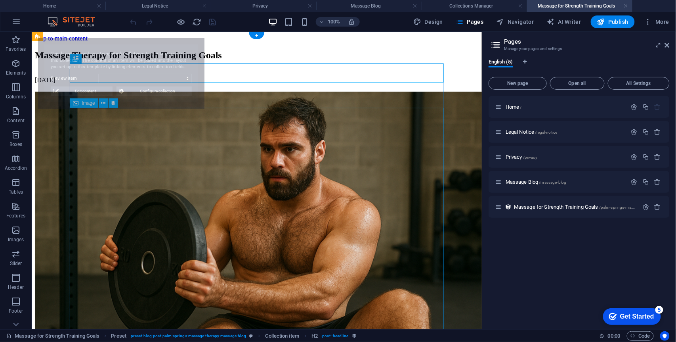
select select "68bc60a1631e05160f0dd24b"
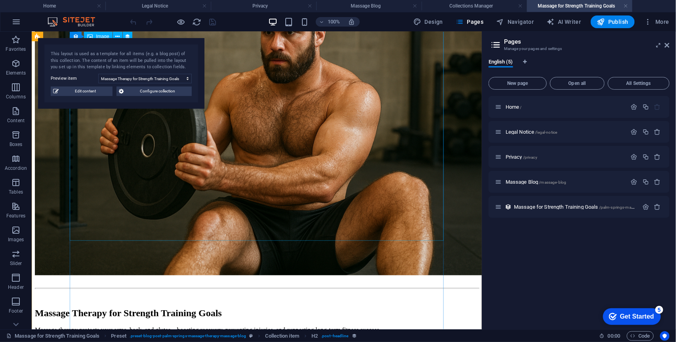
scroll to position [116, 0]
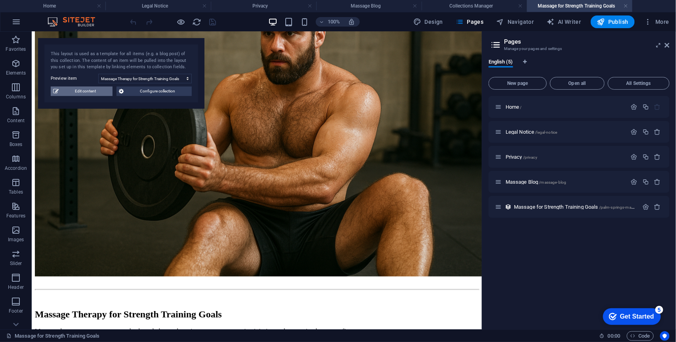
click at [96, 91] on span "Edit content" at bounding box center [85, 91] width 49 height 10
type input "2025-09-04"
type input "massage-therapy-for-strength-training-goals"
type textarea "Muscle Recovery: After intense workouts, your muscles need time to recover. Mas…"
type input "Sports Massage, Workout, Recovery, DOMS, Flexibility, Trigger Points, Fitness, …"
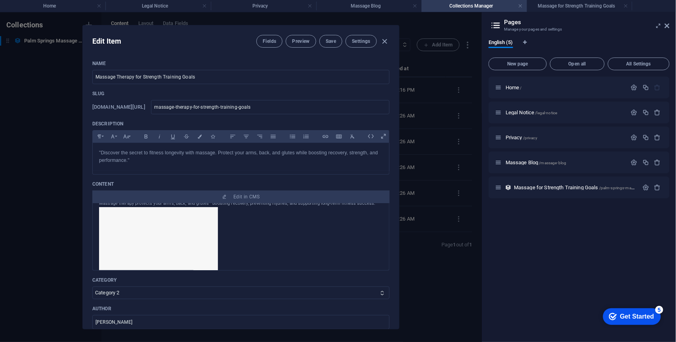
scroll to position [11, 0]
click at [195, 233] on img at bounding box center [158, 251] width 119 height 79
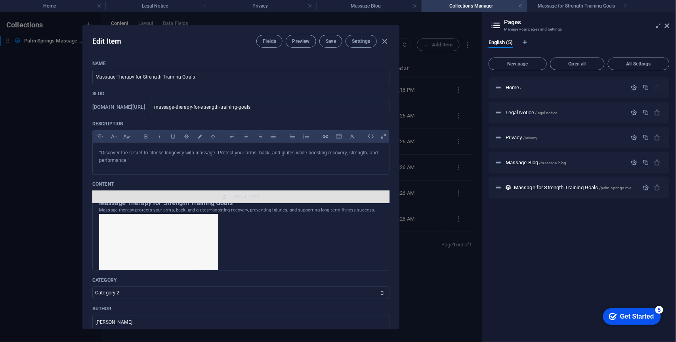
click at [239, 197] on span "Edit in CMS" at bounding box center [246, 196] width 26 height 6
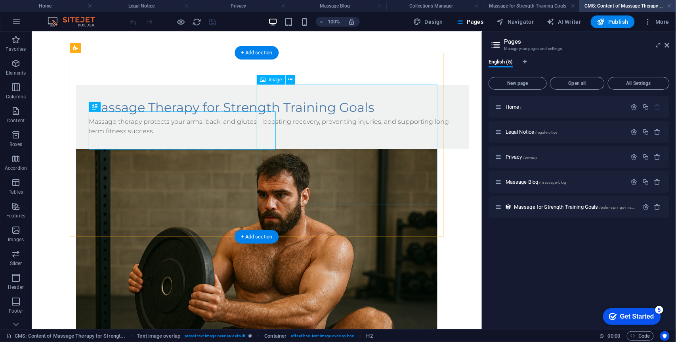
scroll to position [0, 0]
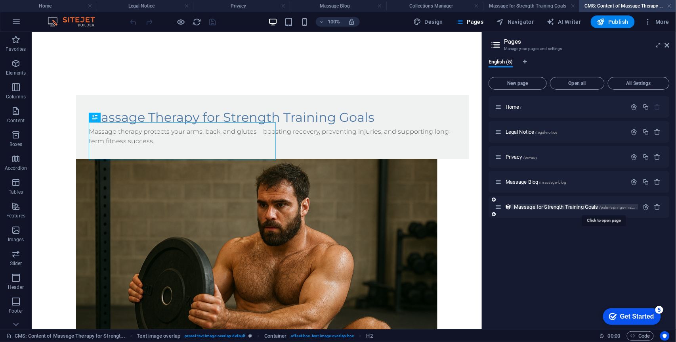
click at [539, 207] on span "Massage for Strength Training Goals /palm-springs-massage-therapy-massage-blog-…" at bounding box center [603, 207] width 178 height 6
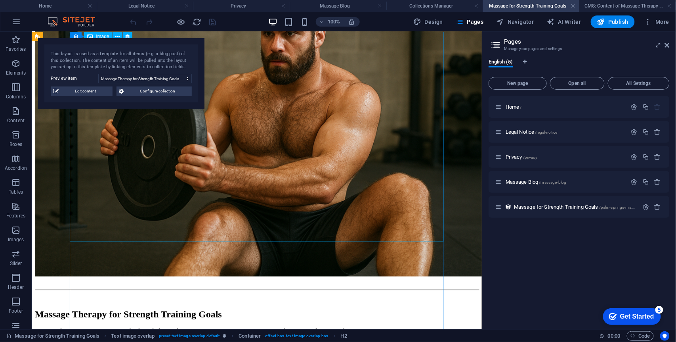
click at [325, 127] on figure at bounding box center [256, 126] width 444 height 302
click at [316, 127] on figure at bounding box center [256, 126] width 444 height 302
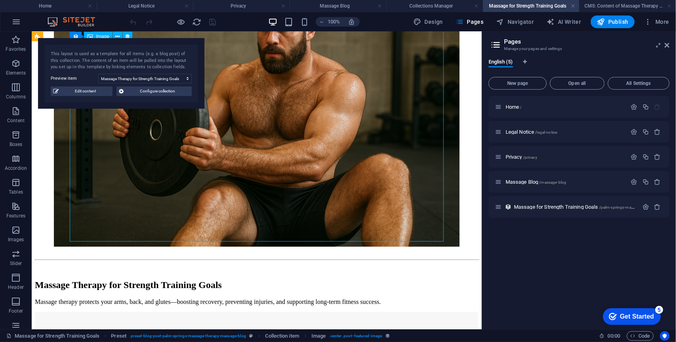
select select "image"
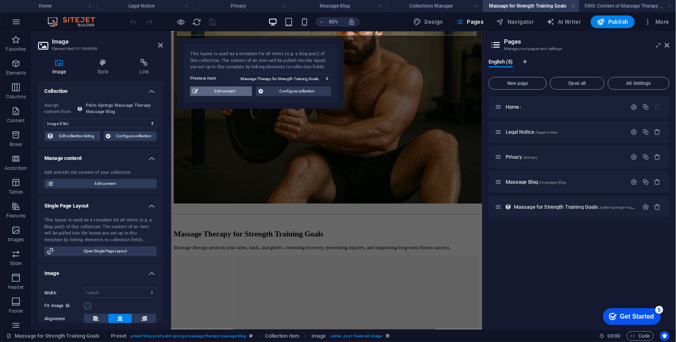
click at [229, 94] on span "Edit content" at bounding box center [225, 91] width 49 height 10
type input "2025-09-04"
type input "massage-therapy-for-strength-training-goals"
type textarea "Muscle Recovery: After intense workouts, your muscles need time to recover. Mas…"
type input "Sports Massage, Workout, Recovery, DOMS, Flexibility, Trigger Points, Fitness, …"
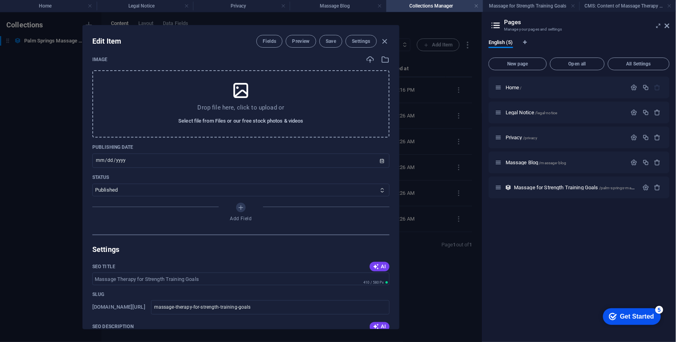
scroll to position [281, 0]
click at [241, 95] on icon at bounding box center [241, 90] width 20 height 20
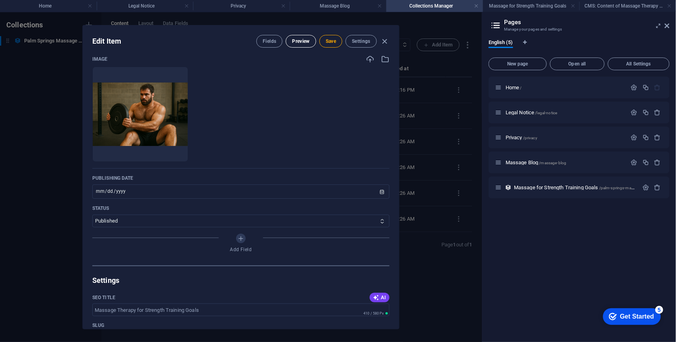
click at [305, 44] on button "Preview" at bounding box center [301, 41] width 30 height 13
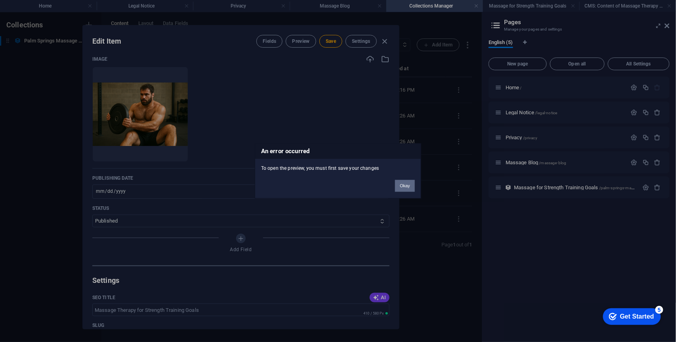
click at [399, 185] on button "Okay" at bounding box center [405, 186] width 20 height 12
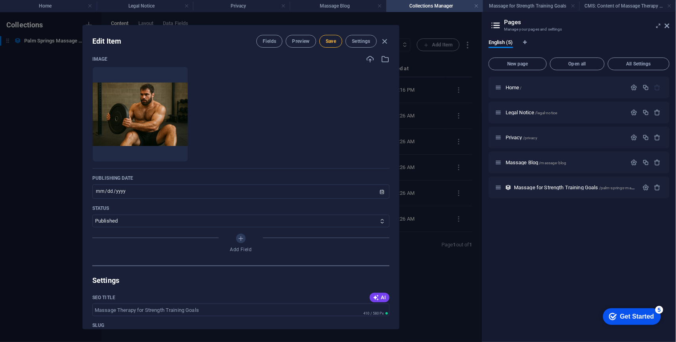
click at [334, 43] on span "Save" at bounding box center [331, 41] width 10 height 6
click at [301, 44] on button "Preview" at bounding box center [301, 41] width 30 height 13
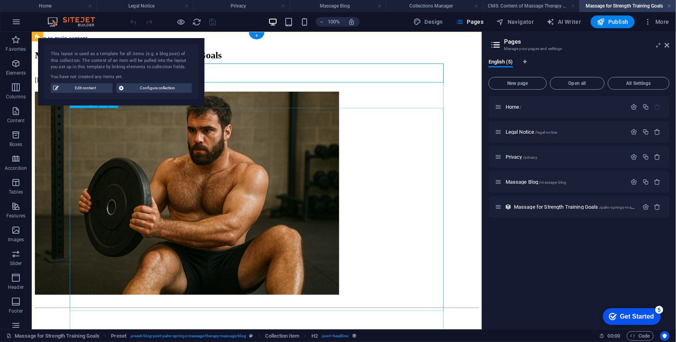
scroll to position [0, 0]
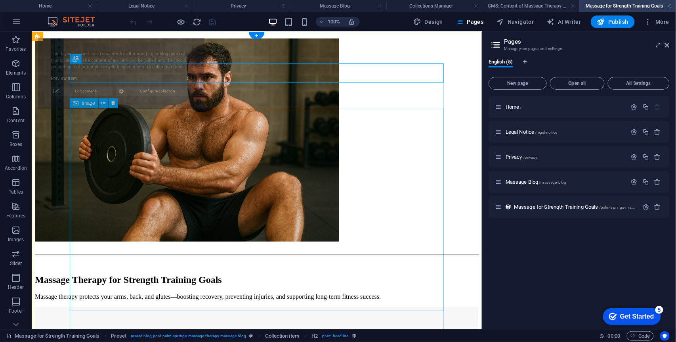
select select "68bc60a1631e05160f0dd24b"
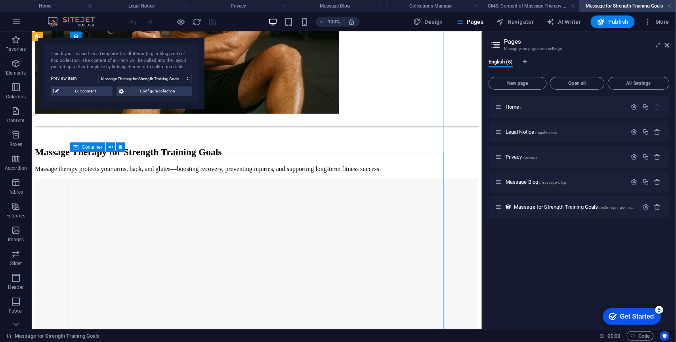
scroll to position [181, 0]
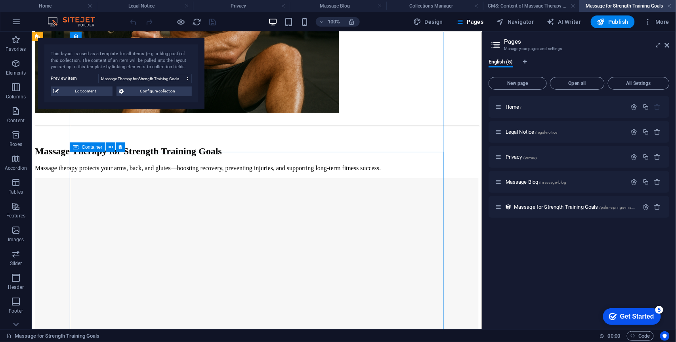
click at [89, 156] on div "Massage Therapy for Strength Training Goals" at bounding box center [256, 150] width 444 height 11
click at [90, 156] on div "Massage Therapy for Strength Training Goals" at bounding box center [256, 150] width 444 height 11
select select "content"
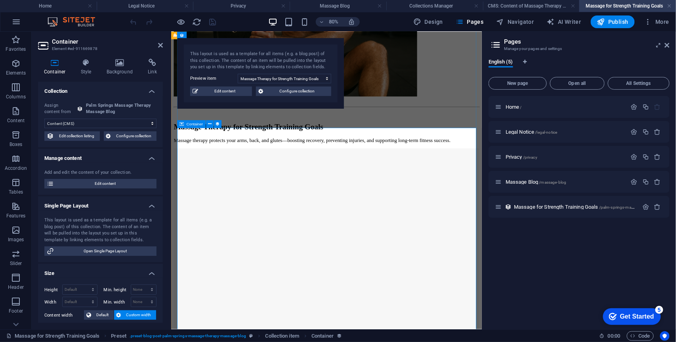
click at [200, 156] on div "Massage Therapy for Strength Training Goals" at bounding box center [365, 150] width 382 height 11
click at [210, 123] on icon at bounding box center [210, 123] width 4 height 7
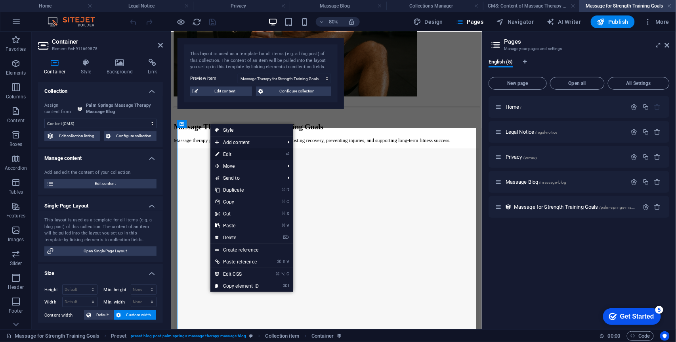
click at [225, 154] on link "⏎ Edit" at bounding box center [236, 154] width 53 height 12
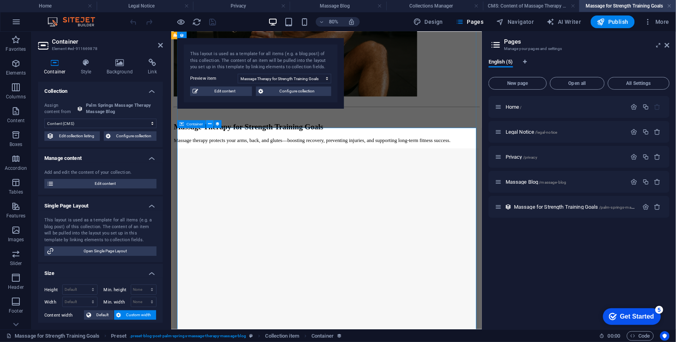
click at [210, 125] on icon at bounding box center [210, 123] width 4 height 7
click at [199, 156] on div "Massage Therapy for Strength Training Goals" at bounding box center [365, 150] width 382 height 11
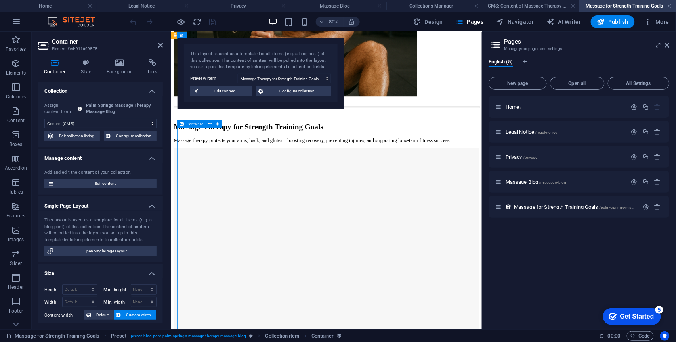
drag, startPoint x: 282, startPoint y: 275, endPoint x: 247, endPoint y: 267, distance: 36.1
click at [247, 171] on div "Massage therapy protects your arms, back, and glutes—boosting recovery, prevent…" at bounding box center [365, 167] width 382 height 7
drag, startPoint x: 275, startPoint y: 273, endPoint x: 235, endPoint y: 264, distance: 40.6
click at [235, 171] on div "Massage therapy protects your arms, back, and glutes—boosting recovery, prevent…" at bounding box center [365, 167] width 382 height 7
click at [236, 171] on div "Massage therapy protects your arms, back, and glutes—boosting recovery, prevent…" at bounding box center [365, 167] width 382 height 7
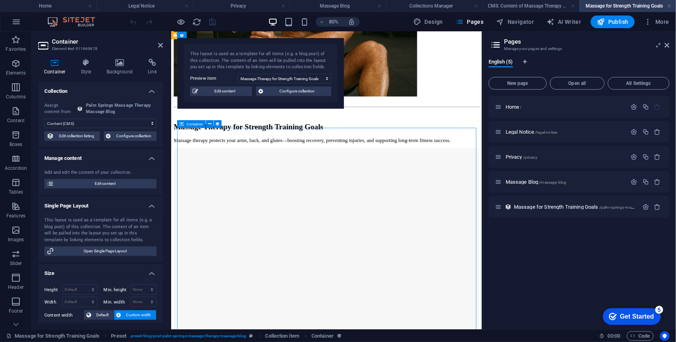
click at [236, 171] on div "Massage therapy protects your arms, back, and glutes—boosting recovery, prevent…" at bounding box center [365, 167] width 382 height 7
click at [606, 25] on span "Publish" at bounding box center [612, 22] width 31 height 8
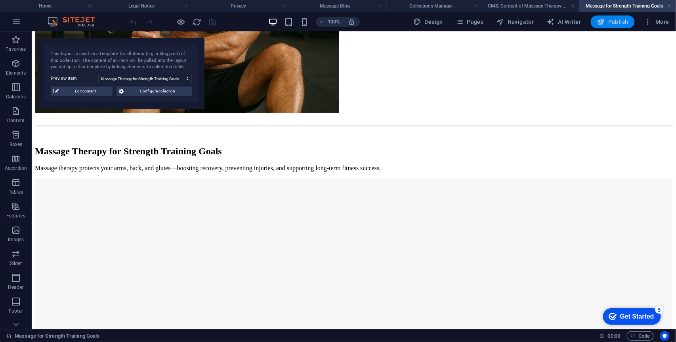
click at [617, 21] on span "Publish" at bounding box center [612, 22] width 31 height 8
